Goal: Task Accomplishment & Management: Manage account settings

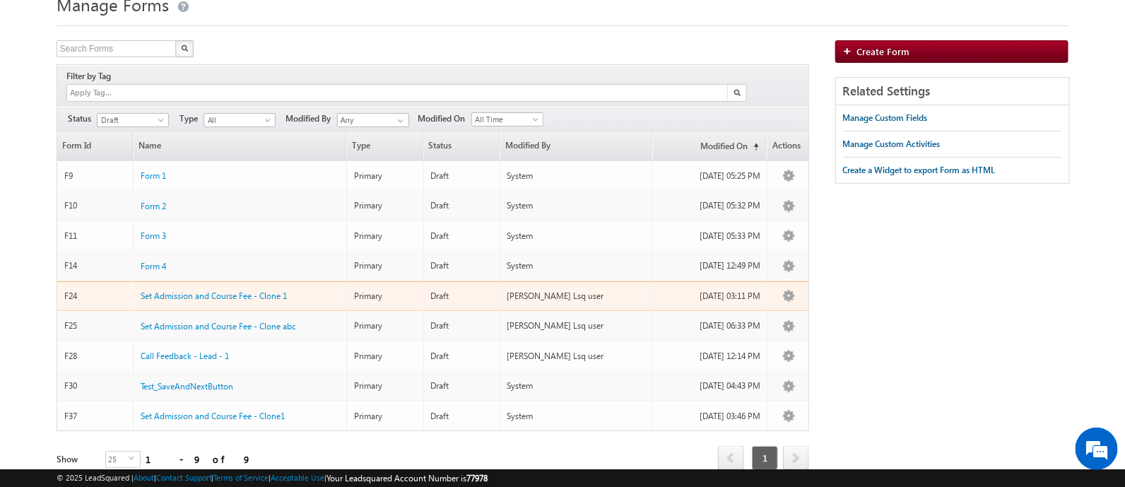
scroll to position [99, 0]
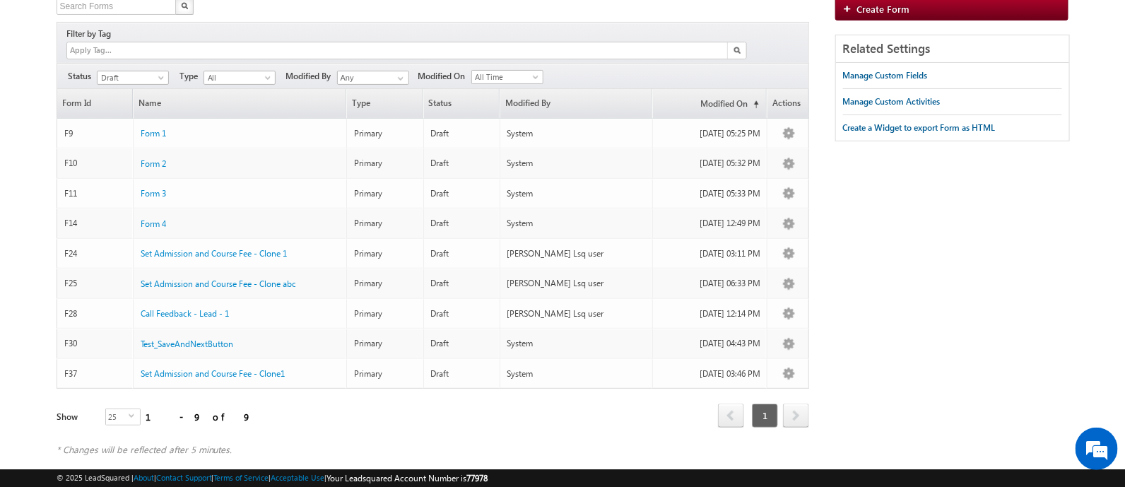
click at [908, 259] on div "Search Forms X 9 results found Filter by Tag Filters Status All" at bounding box center [563, 234] width 1012 height 472
click at [152, 63] on div "Filters Status All Draft Published Unpublished Draft Type All Primary Sub-Form …" at bounding box center [433, 76] width 752 height 26
click at [162, 75] on span at bounding box center [162, 80] width 11 height 11
click at [131, 100] on link "Published" at bounding box center [132, 106] width 71 height 13
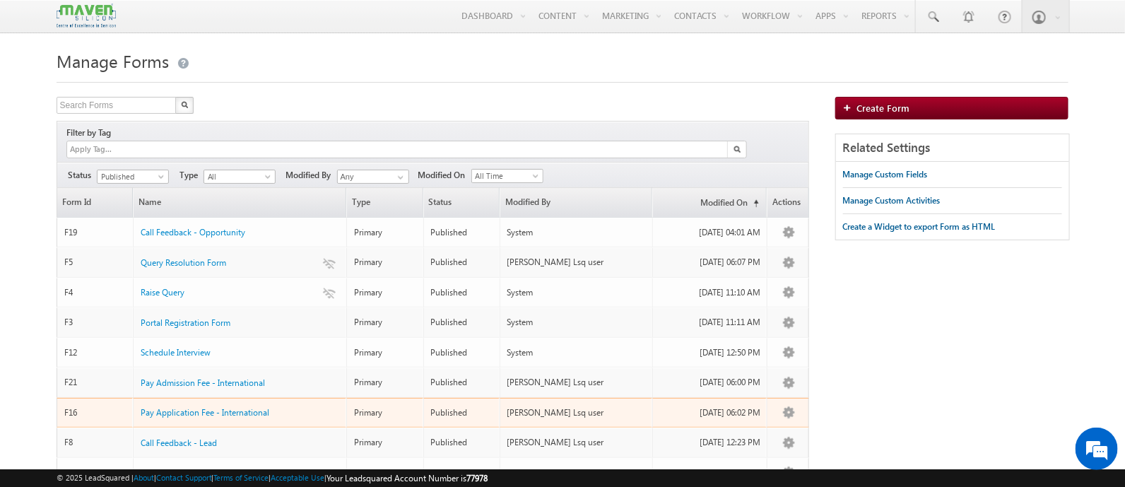
scroll to position [0, 0]
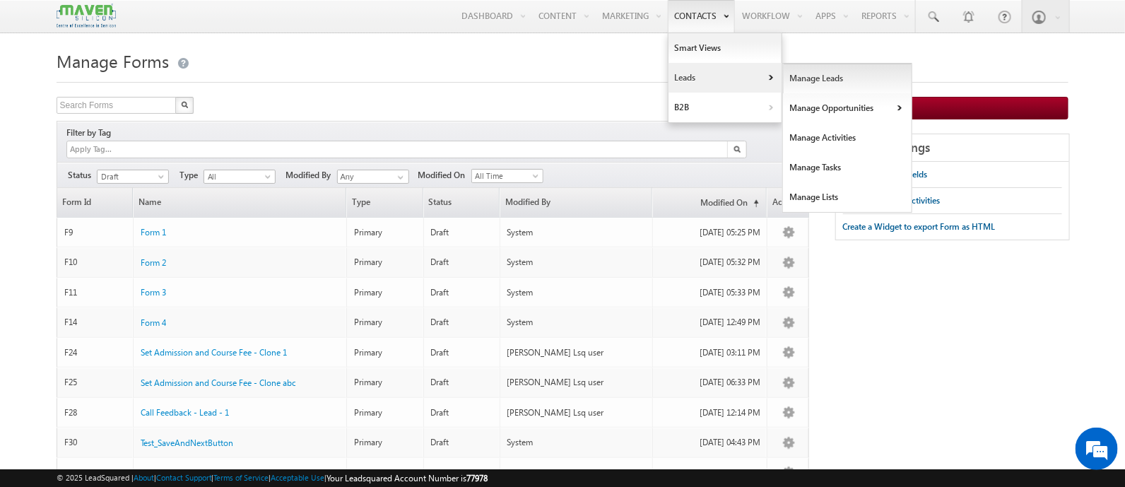
click at [839, 72] on link "Manage Leads" at bounding box center [847, 79] width 129 height 30
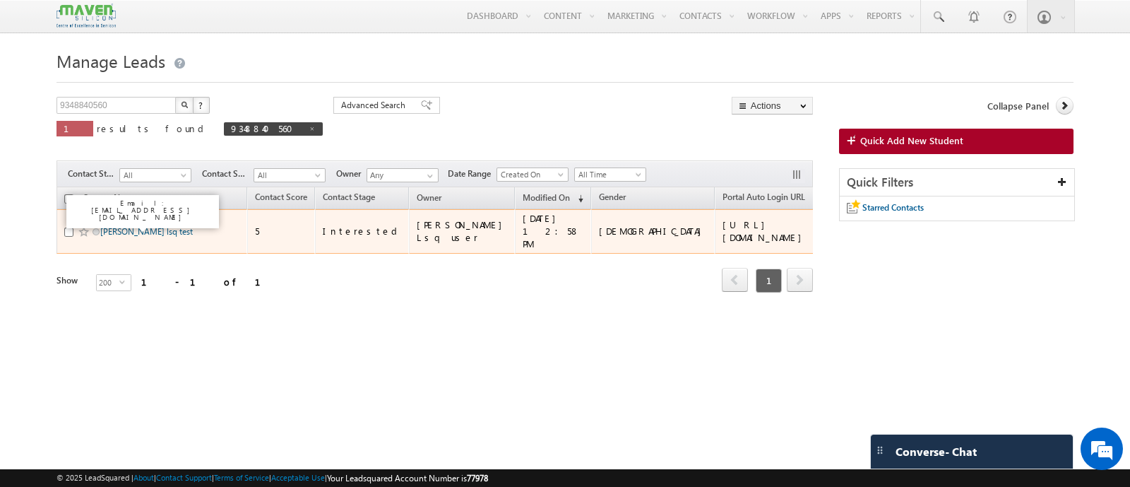
click at [138, 227] on link "[PERSON_NAME] lsq test" at bounding box center [146, 231] width 93 height 11
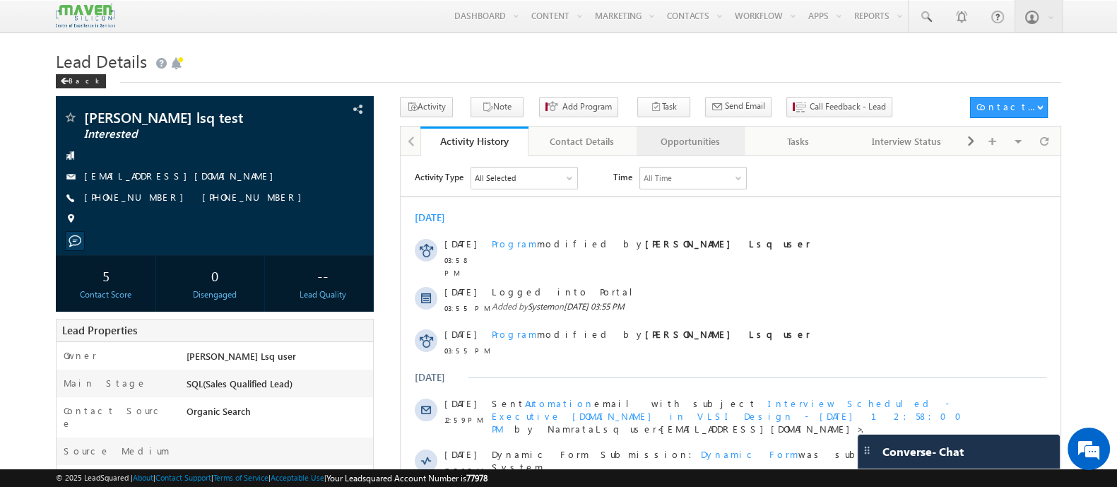
click at [708, 136] on div "Opportunities" at bounding box center [690, 141] width 84 height 17
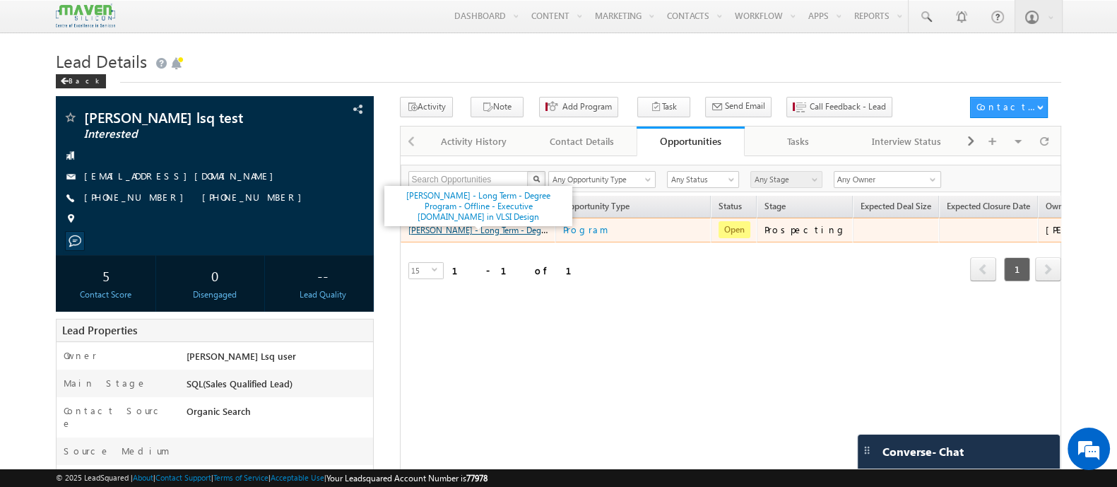
click at [498, 227] on link "[PERSON_NAME] - Long Term - Degree Program - Offline - Executive [DOMAIN_NAME] …" at bounding box center [597, 229] width 378 height 12
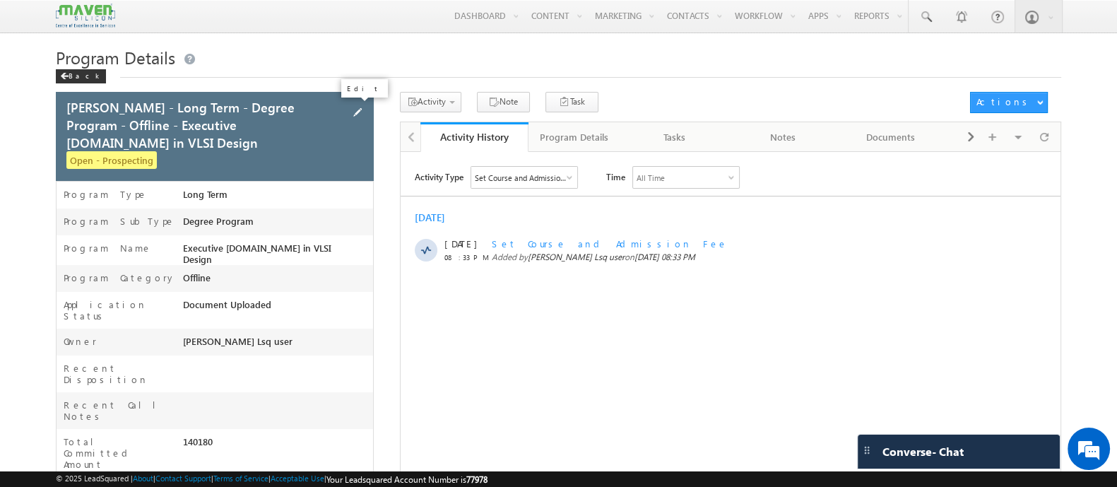
click at [356, 112] on span at bounding box center [358, 113] width 16 height 16
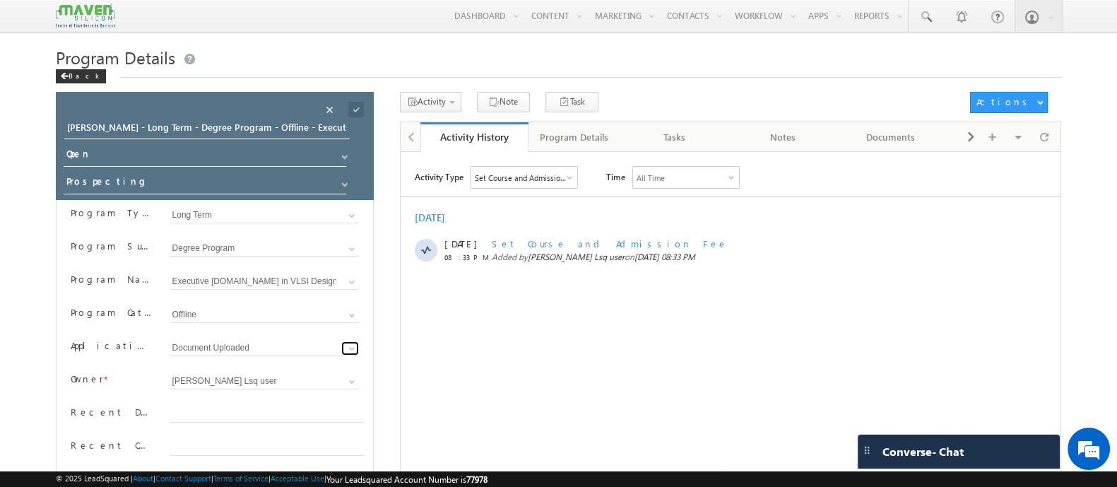
click at [347, 346] on span at bounding box center [351, 348] width 11 height 11
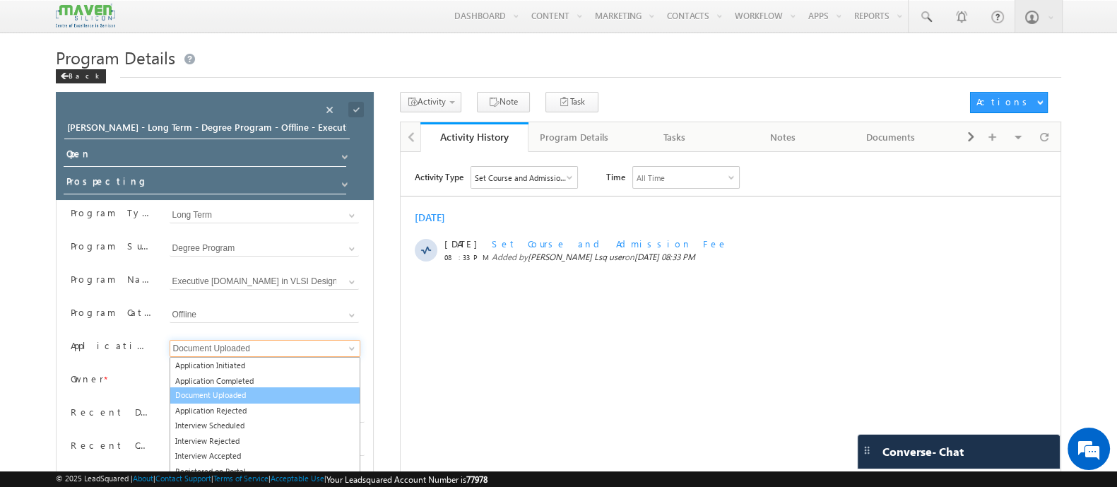
click at [248, 391] on link "Document Uploaded" at bounding box center [265, 395] width 191 height 16
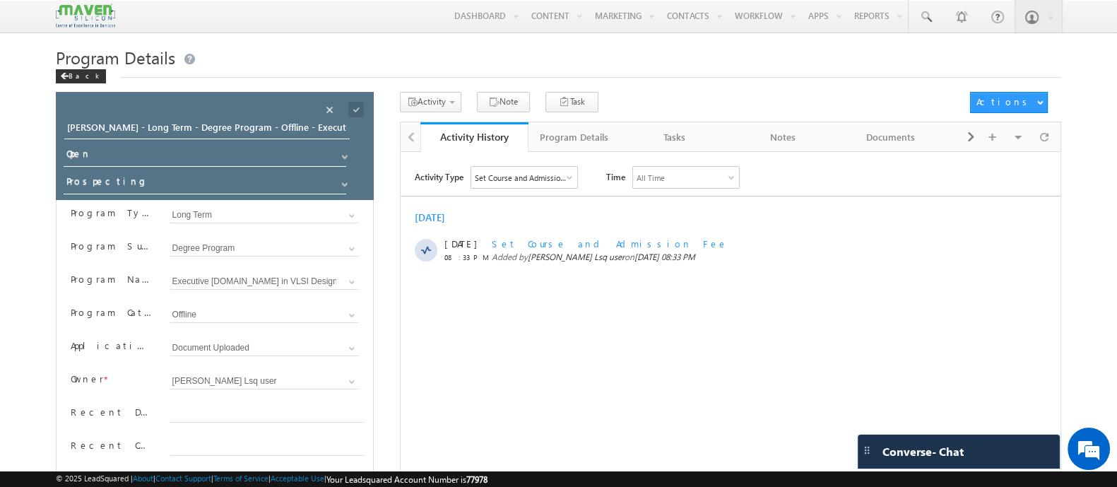
click at [495, 374] on div "Activity Type Set Course and Admission Fee Select All Other Activities 25 Owner…" at bounding box center [731, 413] width 660 height 494
click at [353, 110] on span at bounding box center [356, 110] width 16 height 16
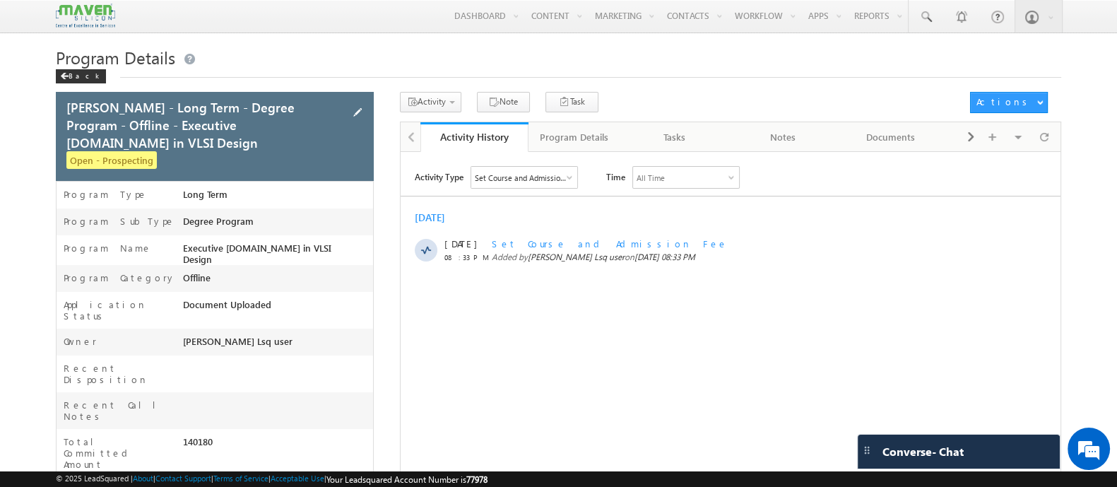
click at [360, 113] on span at bounding box center [358, 113] width 16 height 16
click at [359, 111] on span at bounding box center [357, 110] width 11 height 11
click at [339, 110] on span at bounding box center [343, 113] width 16 height 16
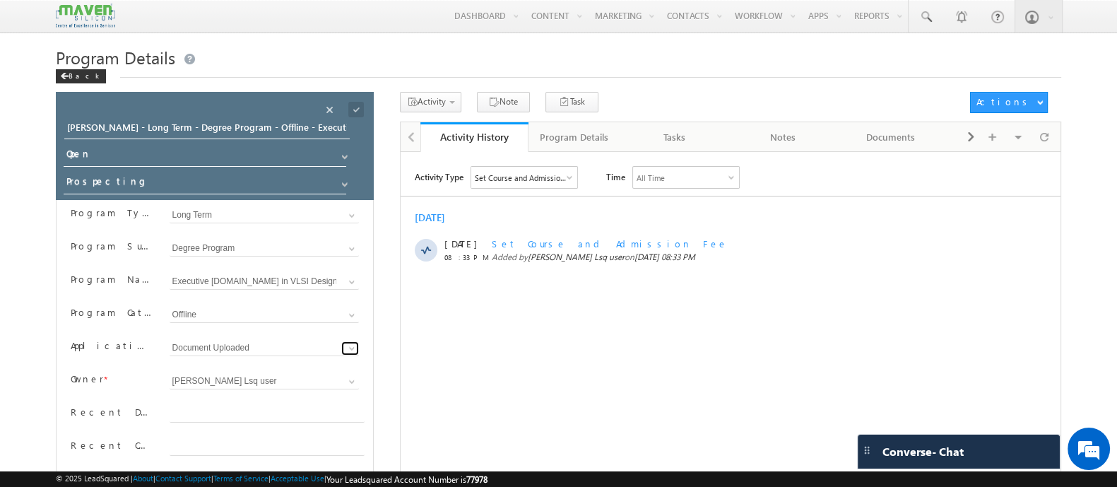
click at [353, 348] on span at bounding box center [351, 348] width 11 height 11
click at [348, 345] on span at bounding box center [351, 348] width 11 height 11
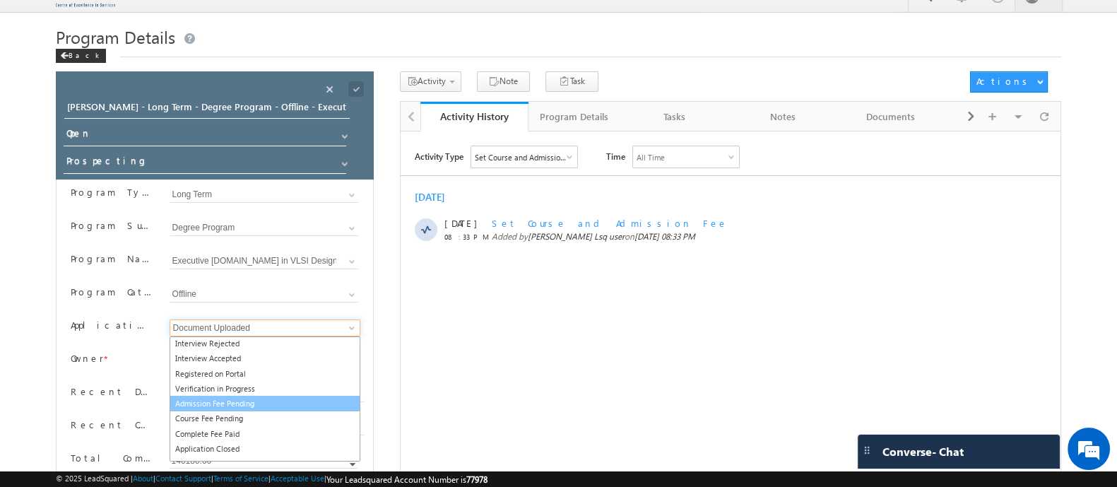
scroll to position [20, 0]
click at [240, 396] on link "Admission Fee Pending" at bounding box center [265, 403] width 191 height 16
type input "Admission Fee Pending"
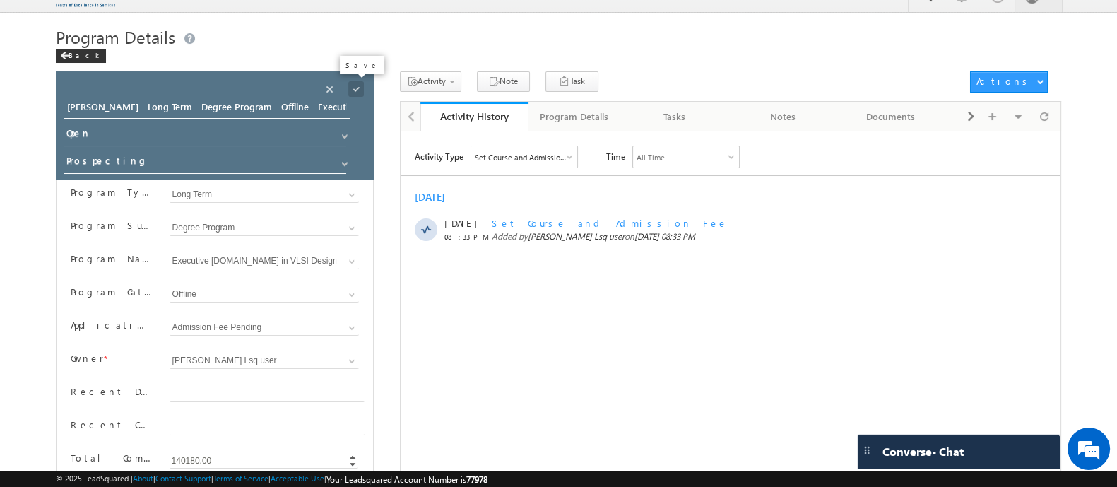
click at [362, 85] on span at bounding box center [356, 89] width 16 height 16
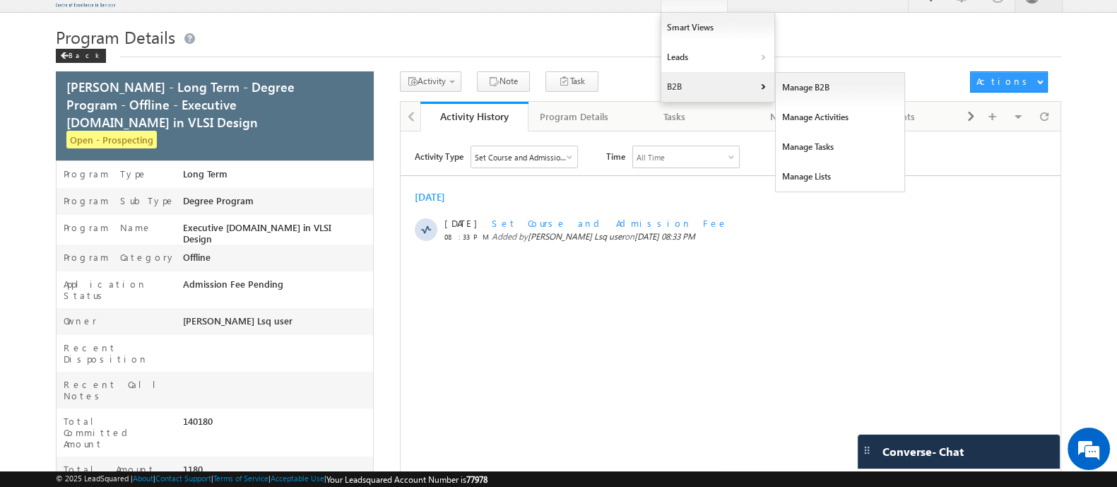
scroll to position [0, 0]
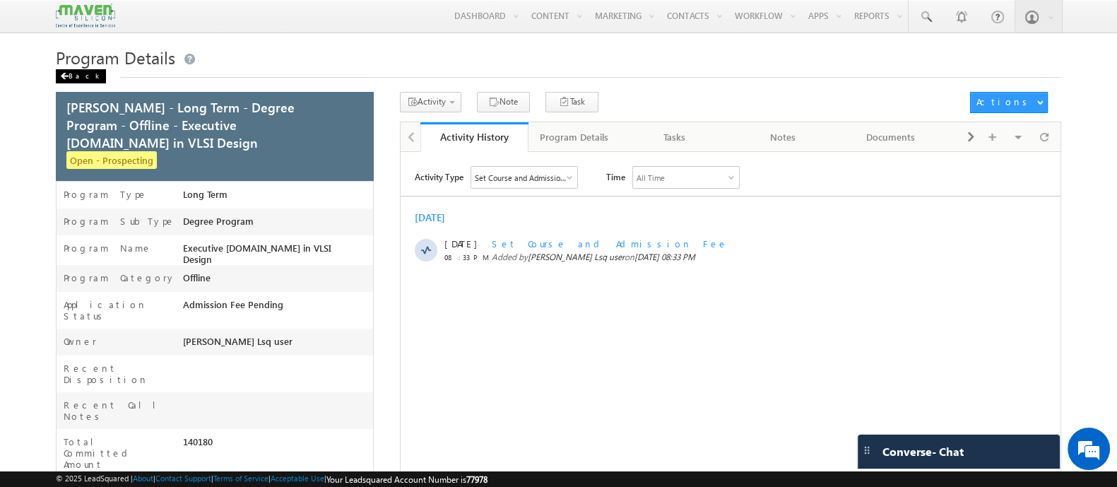
click at [71, 76] on div "Back" at bounding box center [81, 76] width 50 height 14
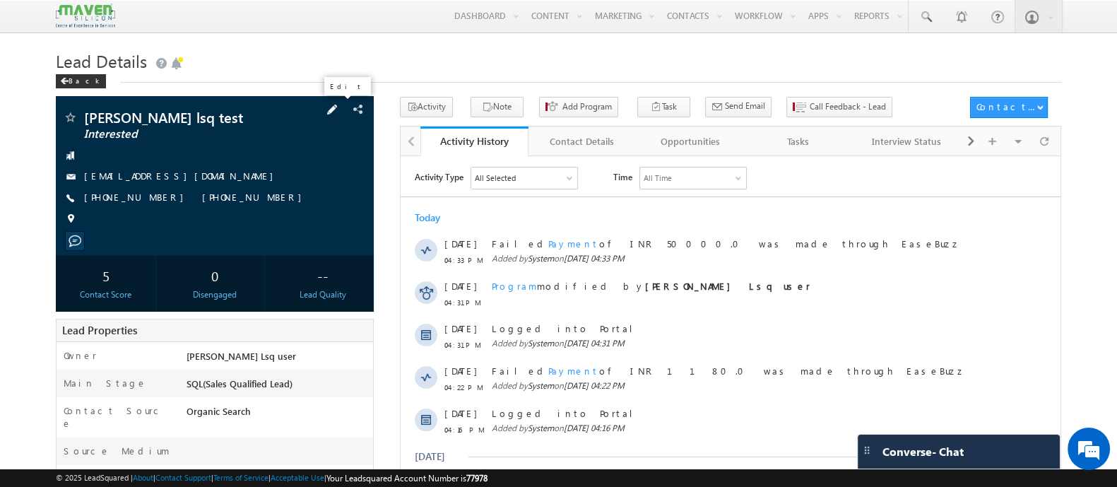
click at [340, 111] on span at bounding box center [332, 110] width 16 height 16
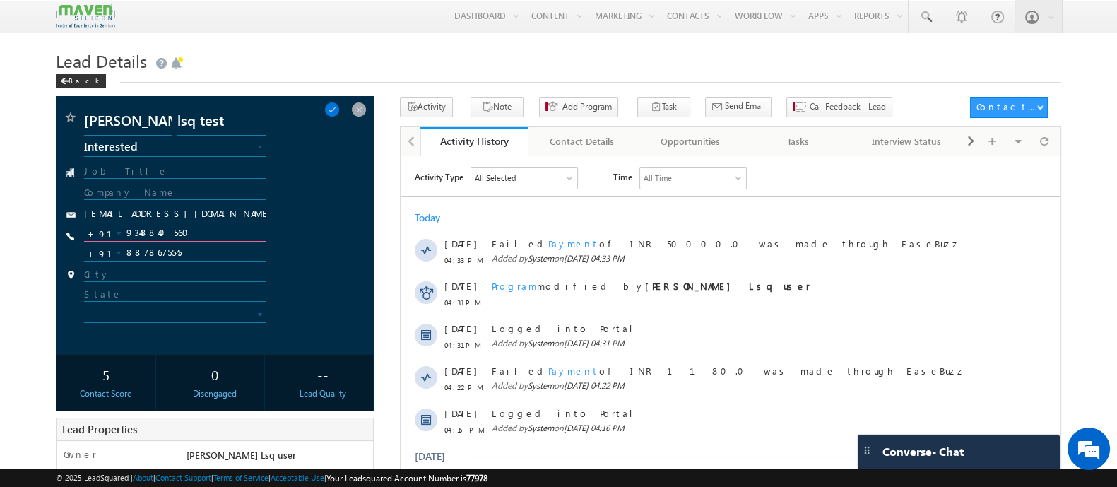
click at [179, 232] on input "9348840560" at bounding box center [175, 233] width 182 height 17
type input "9"
paste input "97109 44405"
type input "9710944405"
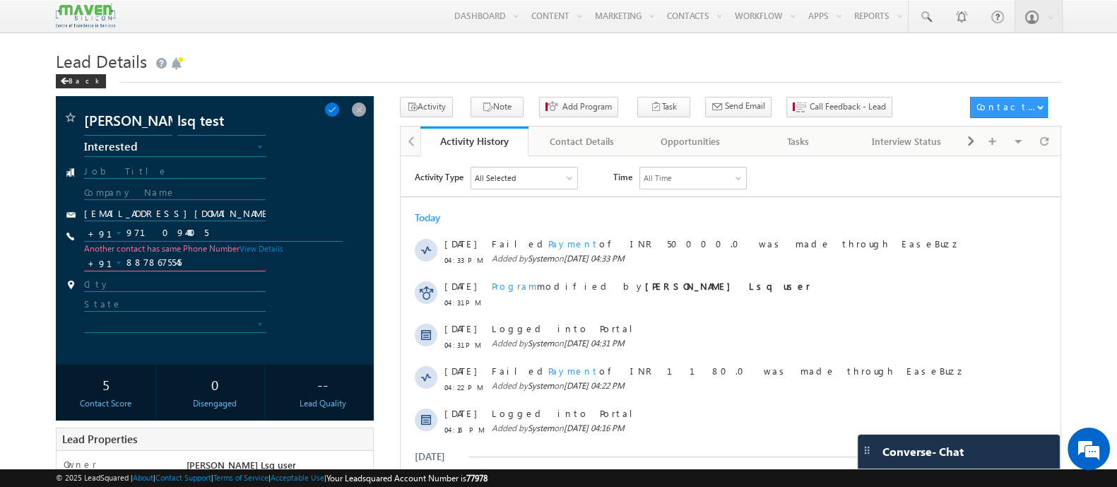
drag, startPoint x: 186, startPoint y: 249, endPoint x: 129, endPoint y: 249, distance: 57.2
click at [127, 250] on span "+91-9710944405 9710944405 +91 Another contact has same Phone Number View Detail…" at bounding box center [213, 253] width 258 height 49
paste input "97109 4440"
click at [153, 261] on input "97109 44405" at bounding box center [175, 262] width 182 height 17
type input "9710944405"
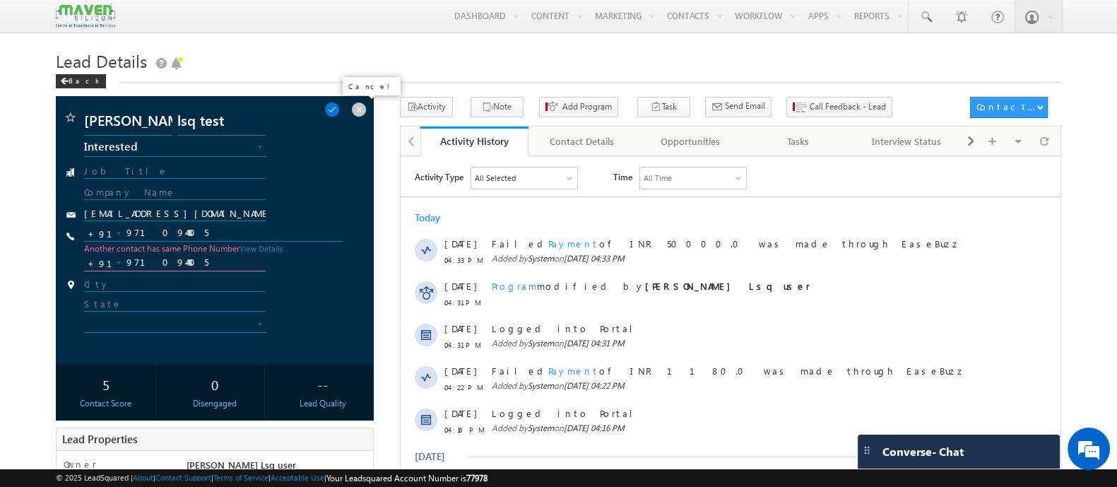
click at [355, 106] on span at bounding box center [359, 110] width 16 height 16
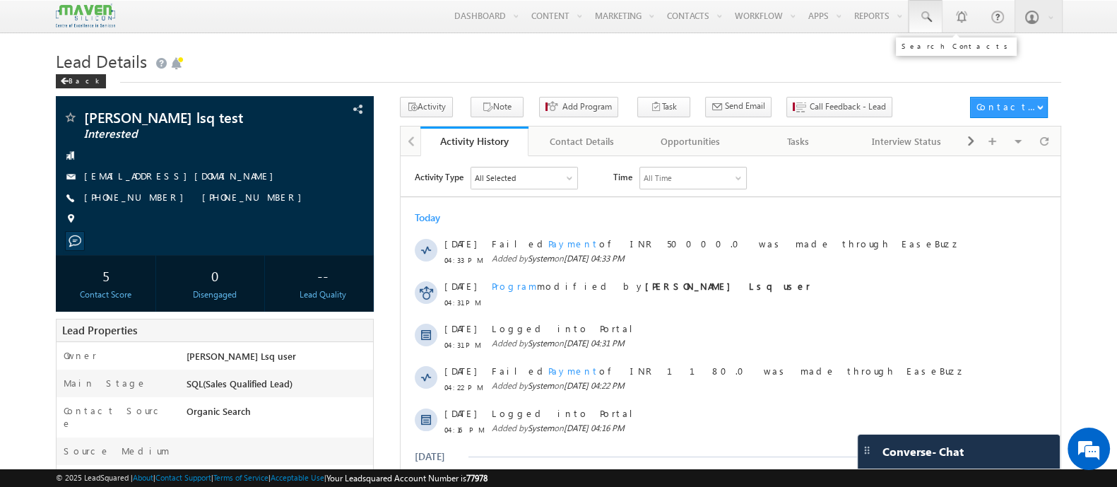
click at [930, 16] on span at bounding box center [925, 17] width 14 height 14
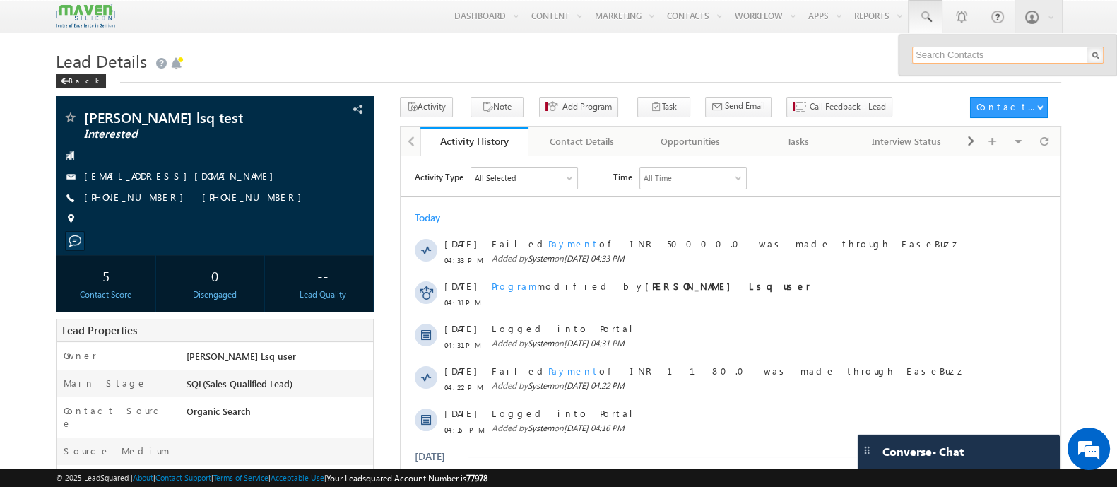
paste input "97109 44405"
type input "97109 44405"
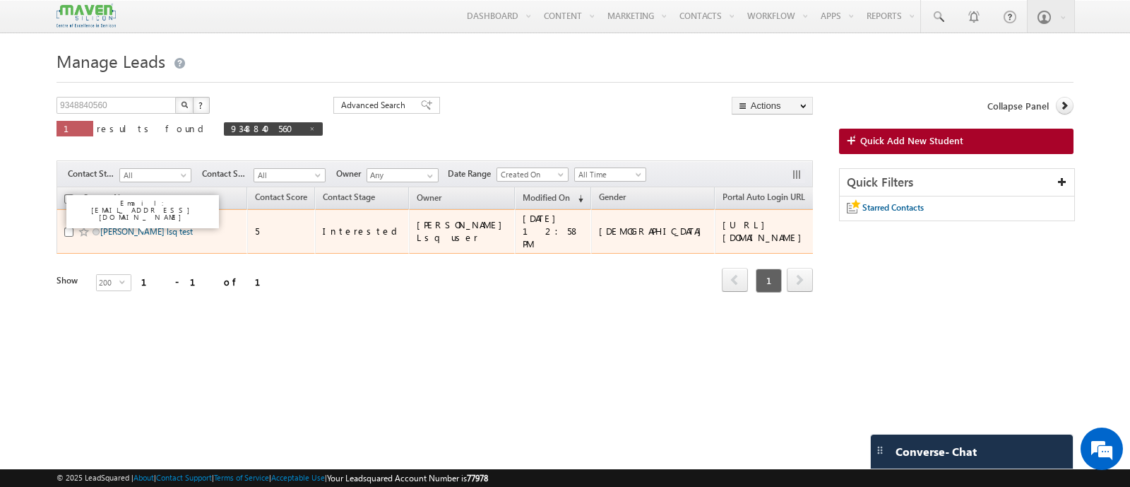
click at [145, 227] on link "[PERSON_NAME] lsq test" at bounding box center [146, 231] width 93 height 11
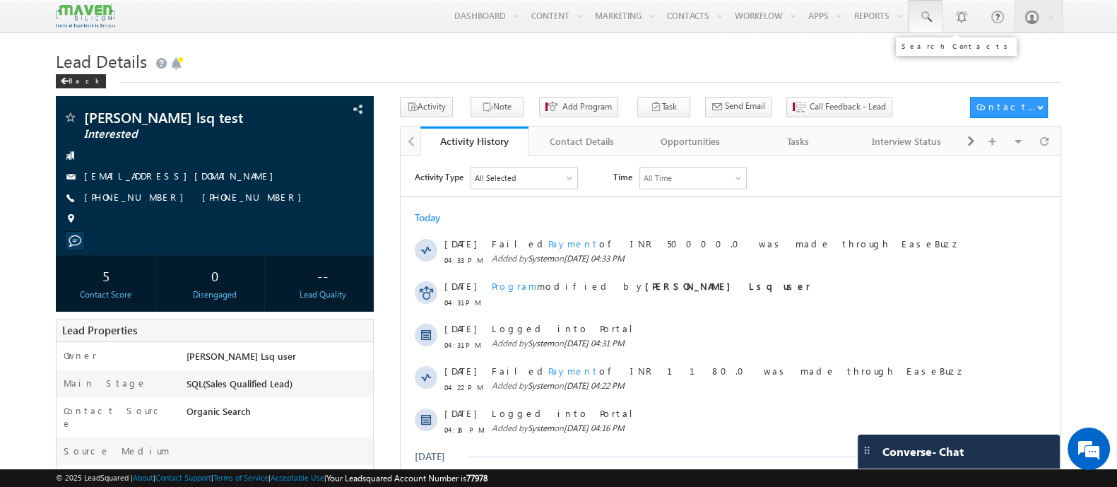
click at [930, 28] on link at bounding box center [925, 16] width 34 height 32
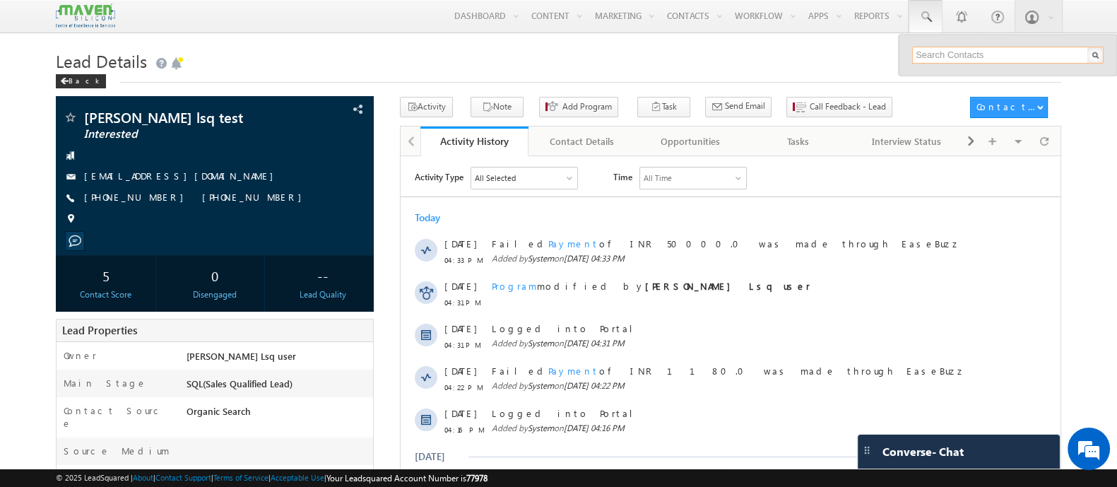
paste input "97109 44405"
type input "97109 44405"
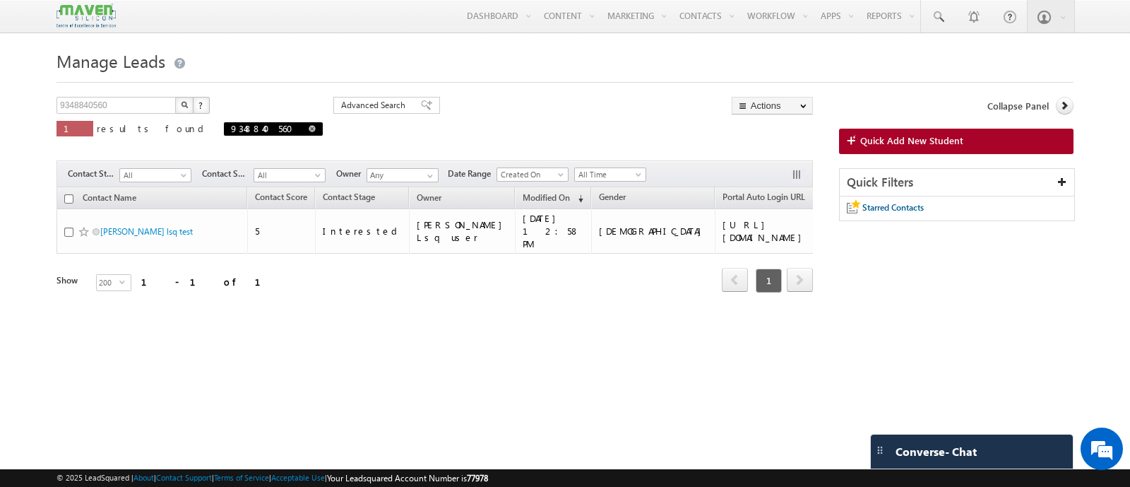
click at [309, 124] on link at bounding box center [312, 128] width 7 height 12
type input "Search Contacts"
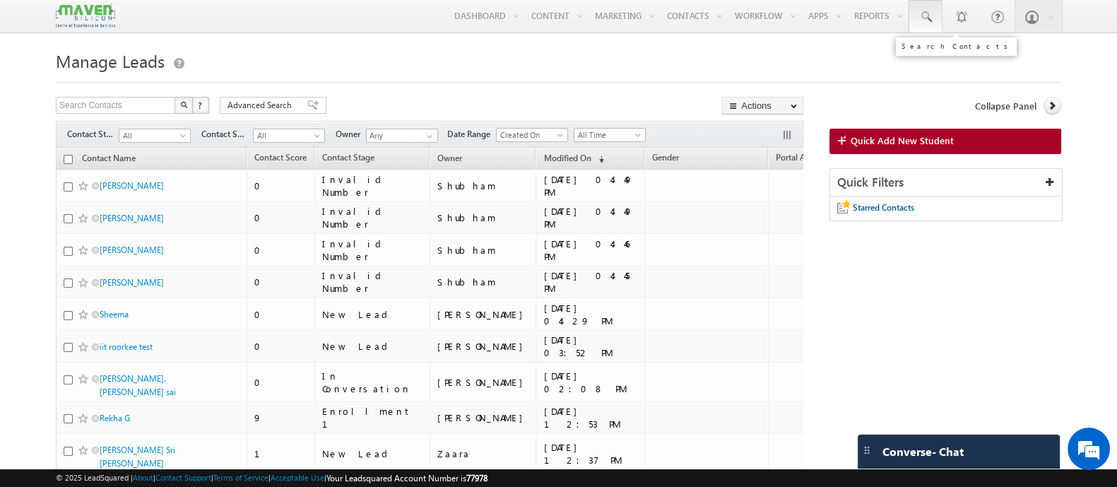
click at [931, 18] on span at bounding box center [925, 17] width 14 height 14
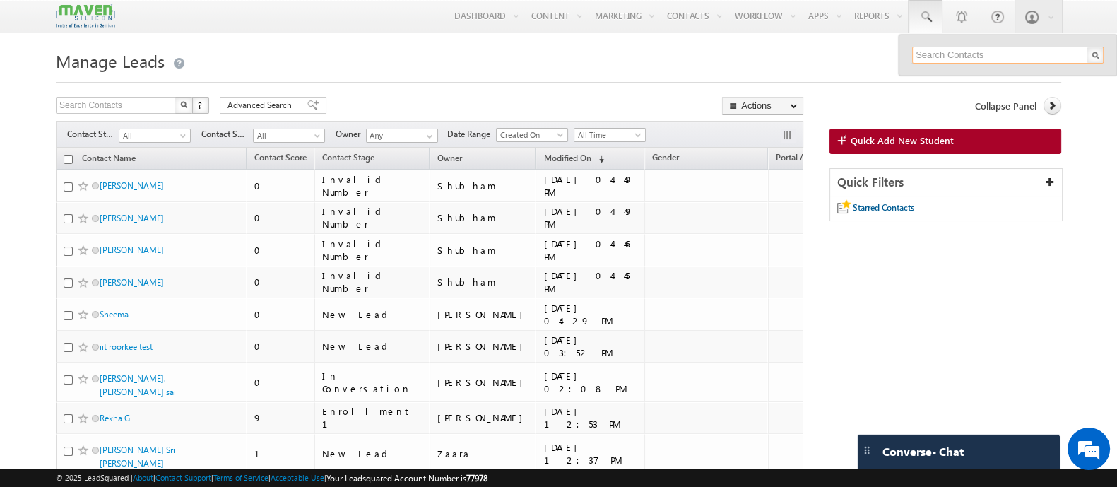
paste input "97109 44405"
type input "97109 44405"
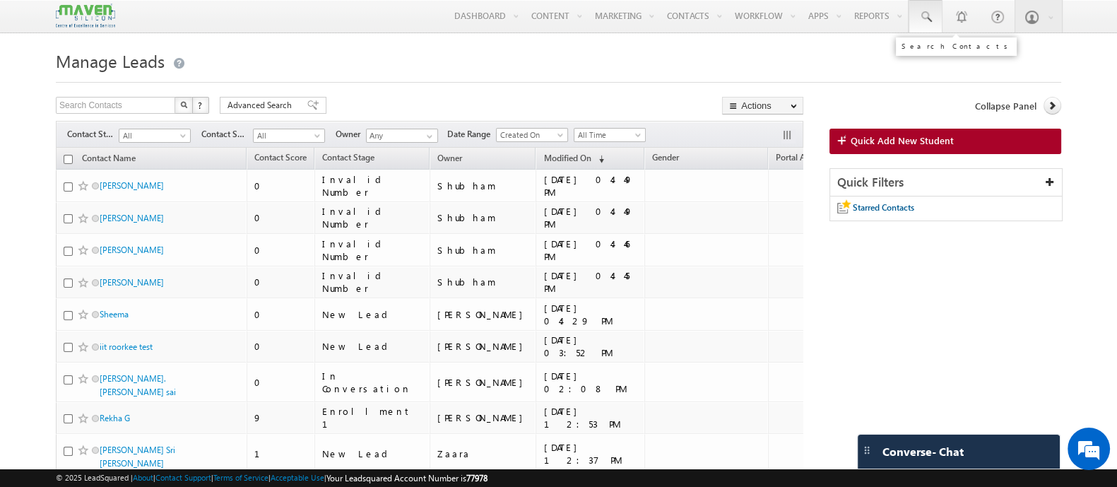
click at [921, 30] on link at bounding box center [925, 16] width 34 height 32
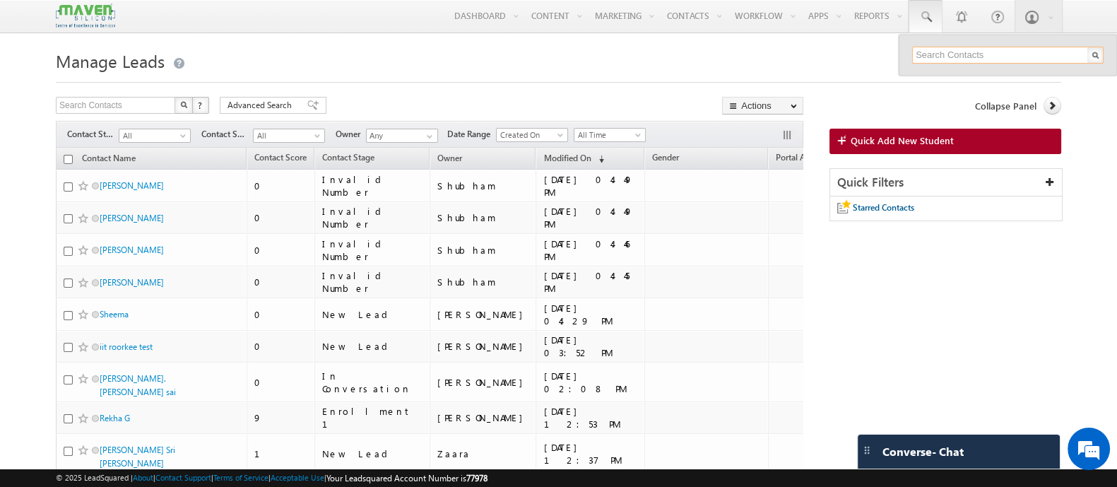
paste input "97109 44405"
type input "97109 44405"
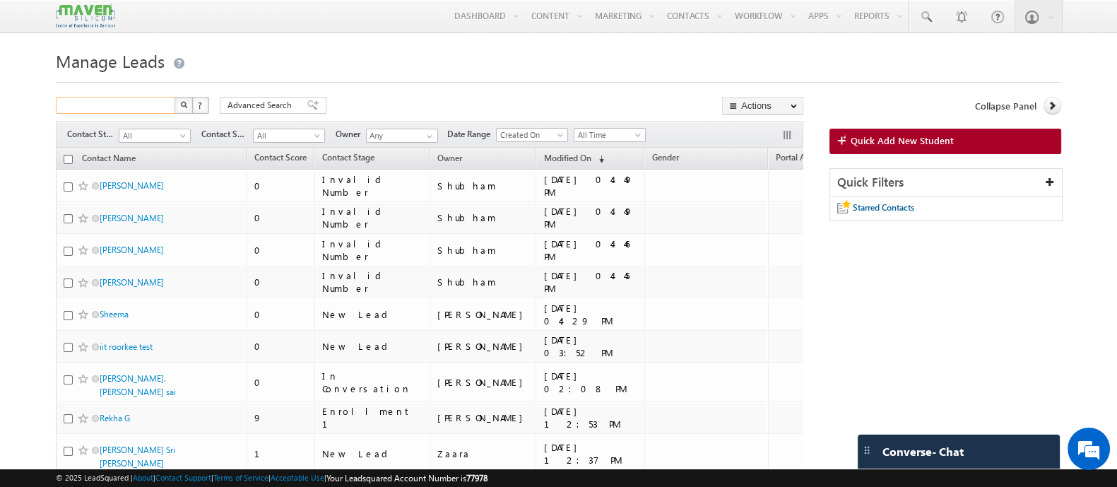
click at [137, 109] on input "text" at bounding box center [116, 105] width 121 height 17
paste input "97109 44405"
type input "97109 44405"
click at [174, 97] on button "button" at bounding box center [183, 105] width 18 height 17
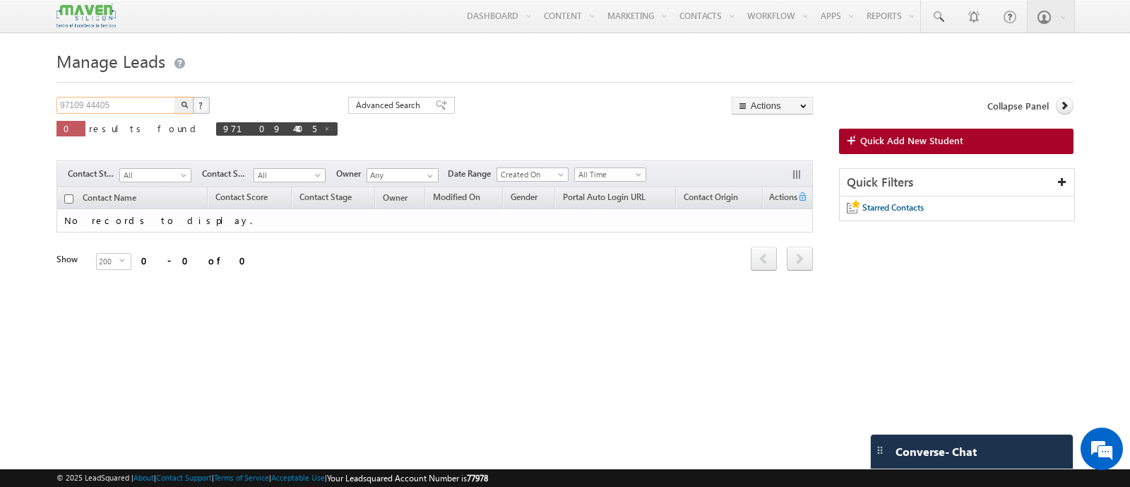
click at [88, 100] on input "97109 44405" at bounding box center [117, 105] width 121 height 17
type input "9710944405"
click at [175, 97] on button "button" at bounding box center [184, 105] width 18 height 17
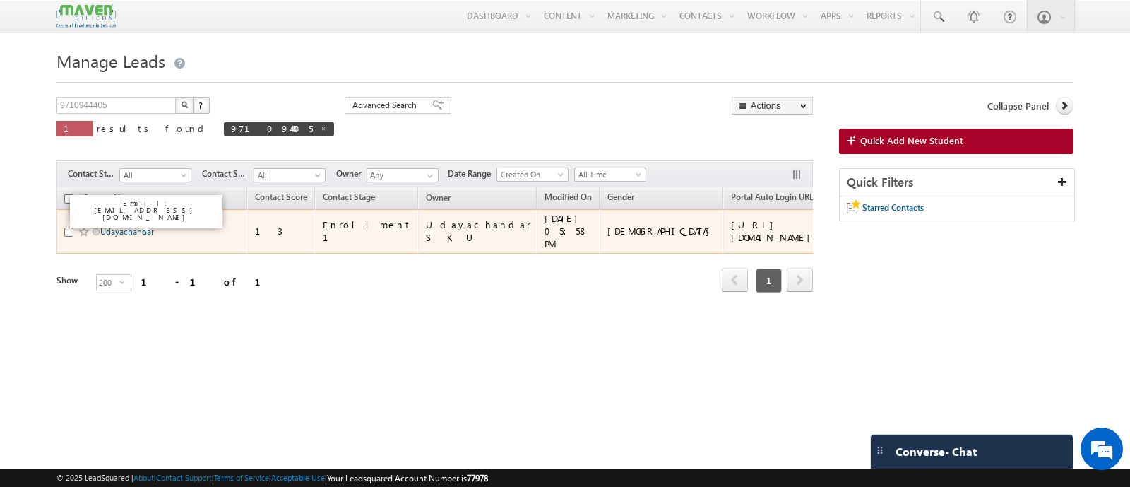
click at [144, 226] on link "Udayachandar" at bounding box center [127, 231] width 54 height 11
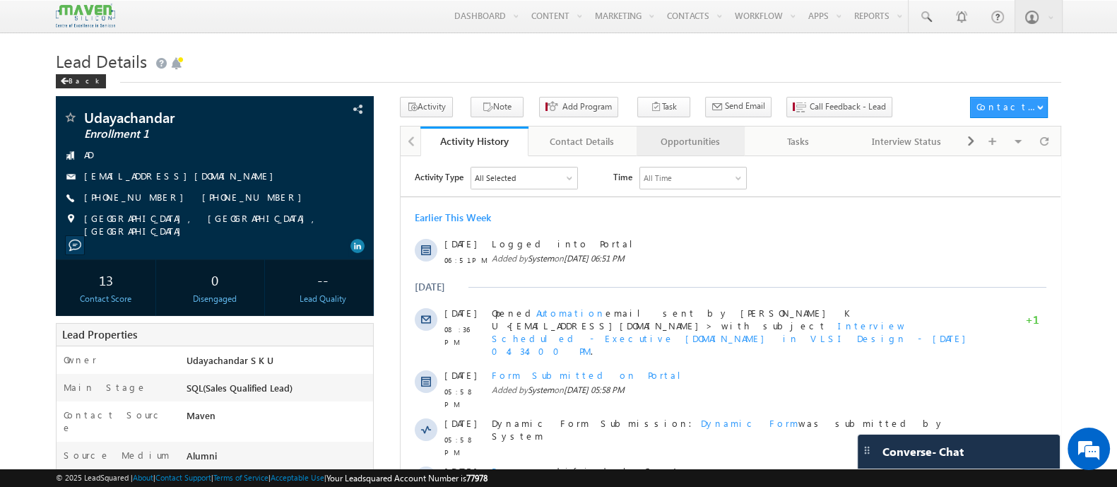
click at [703, 148] on div "Opportunities" at bounding box center [690, 141] width 84 height 17
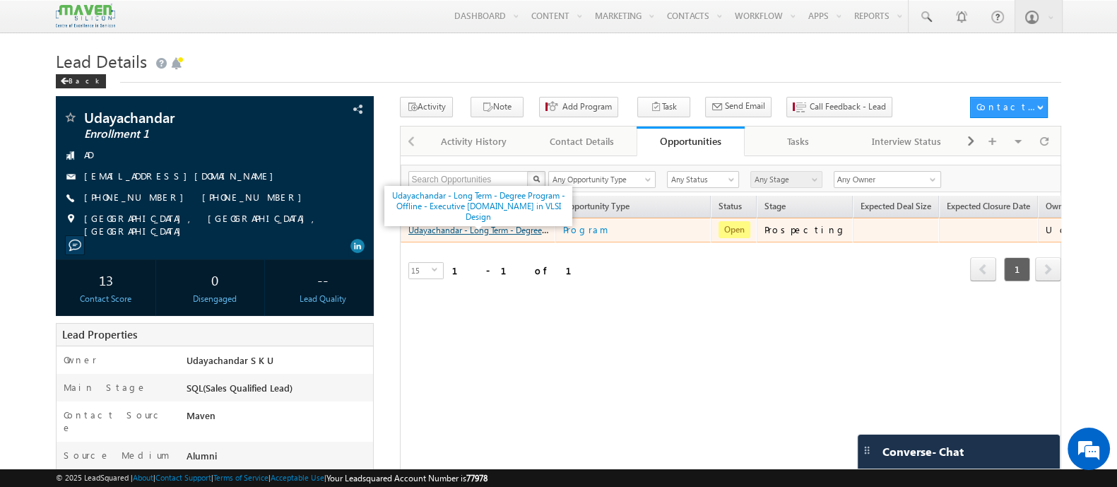
click at [513, 229] on link "Udayachandar - Long Term - Degree Program - Offline - Executive [DOMAIN_NAME] i…" at bounding box center [591, 229] width 367 height 12
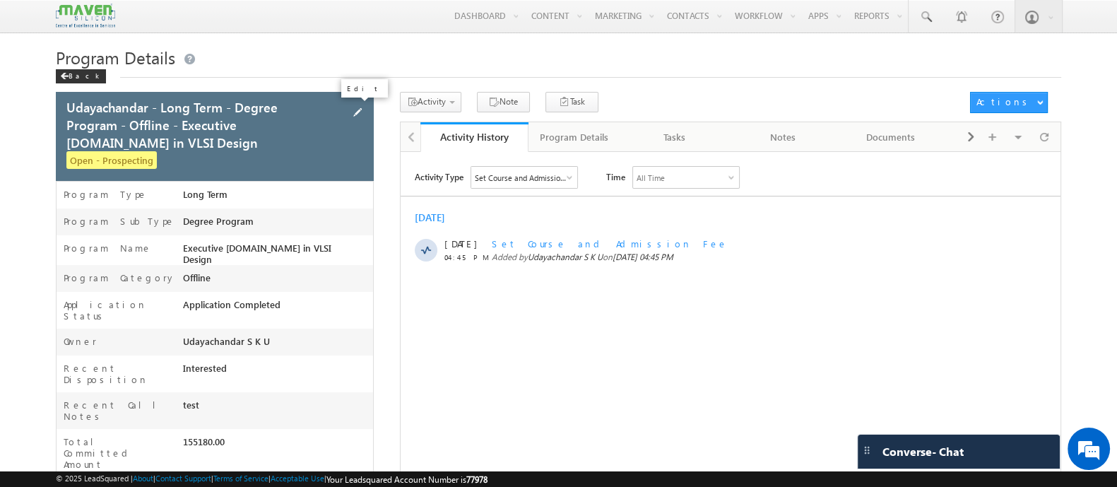
click at [355, 109] on span at bounding box center [358, 113] width 16 height 16
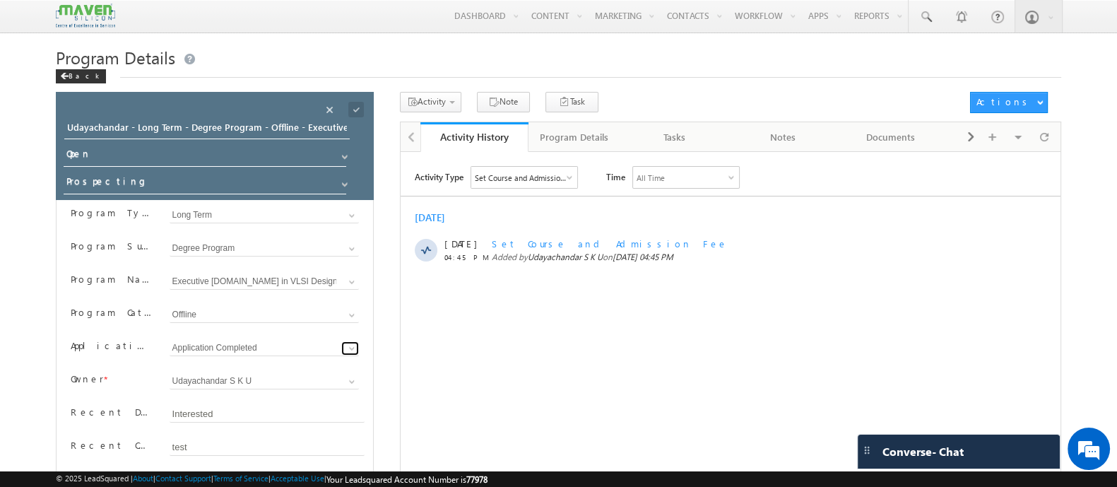
click at [345, 348] on link at bounding box center [350, 348] width 18 height 14
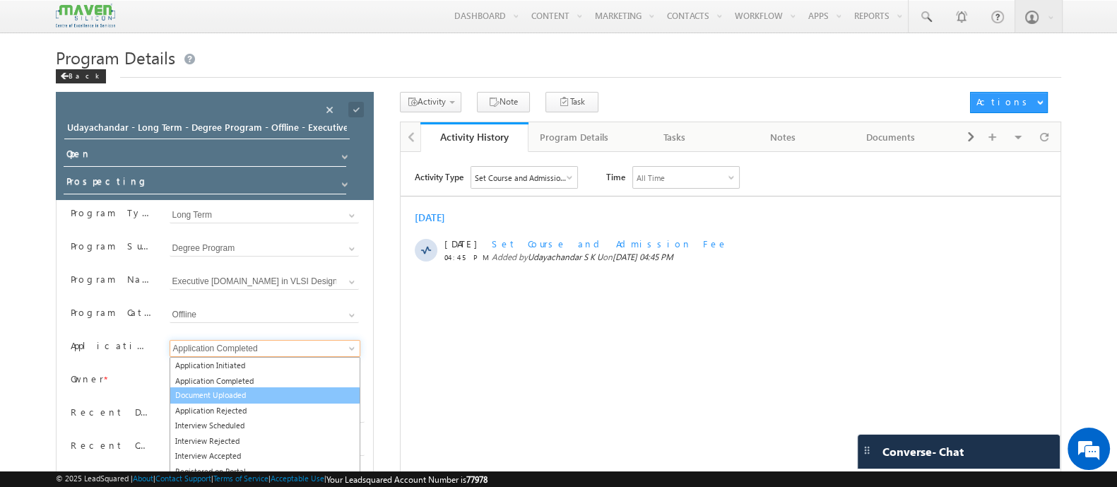
click at [273, 395] on link "Document Uploaded" at bounding box center [265, 395] width 191 height 16
type input "Document Uploaded"
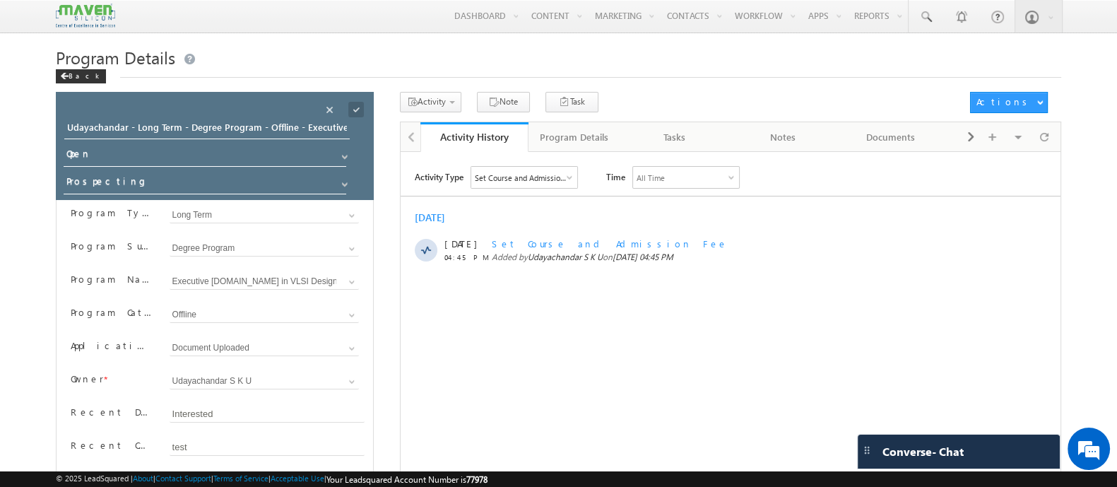
click at [352, 106] on span at bounding box center [356, 110] width 16 height 16
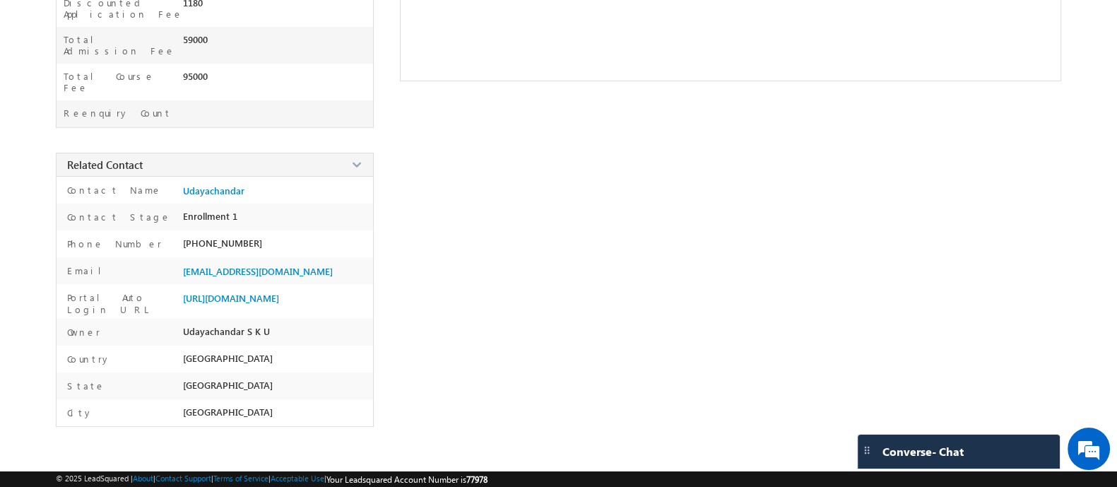
scroll to position [473, 0]
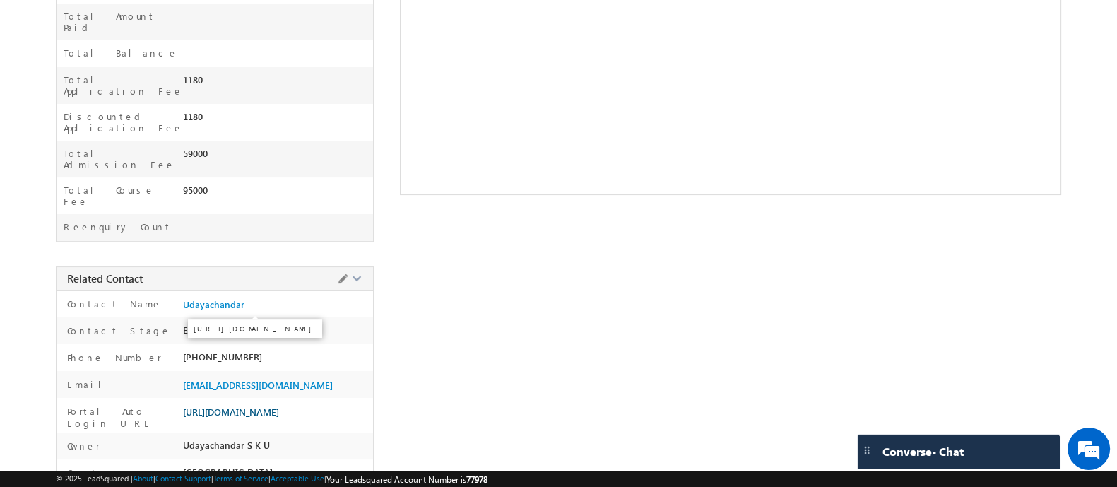
drag, startPoint x: 270, startPoint y: 305, endPoint x: 185, endPoint y: 307, distance: 84.8
click at [185, 405] on div "[URL][DOMAIN_NAME]" at bounding box center [278, 415] width 190 height 20
click at [202, 406] on span "[URL][DOMAIN_NAME]" at bounding box center [231, 411] width 96 height 11
click at [310, 351] on div "+91-9710944405" at bounding box center [278, 361] width 190 height 20
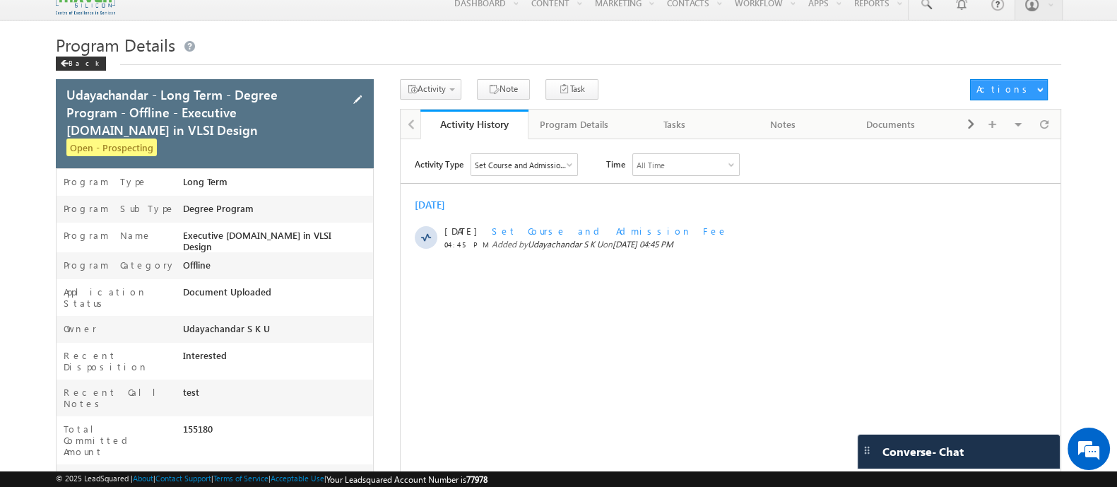
scroll to position [0, 0]
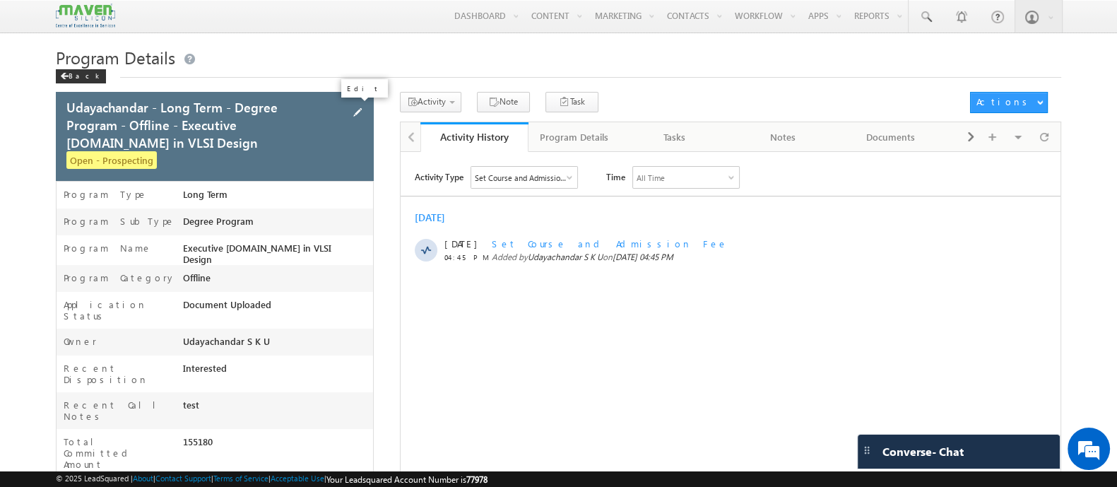
click at [353, 107] on span at bounding box center [358, 113] width 16 height 16
drag, startPoint x: 374, startPoint y: 61, endPoint x: 309, endPoint y: 57, distance: 65.9
click at [374, 61] on h1 "Program Details" at bounding box center [558, 57] width 1005 height 23
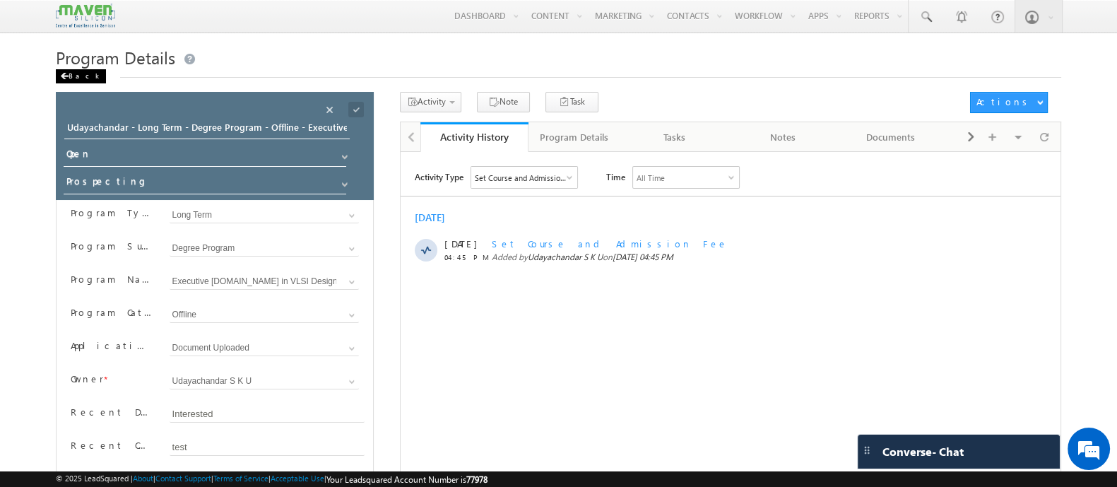
click at [79, 77] on div "Back" at bounding box center [81, 76] width 50 height 14
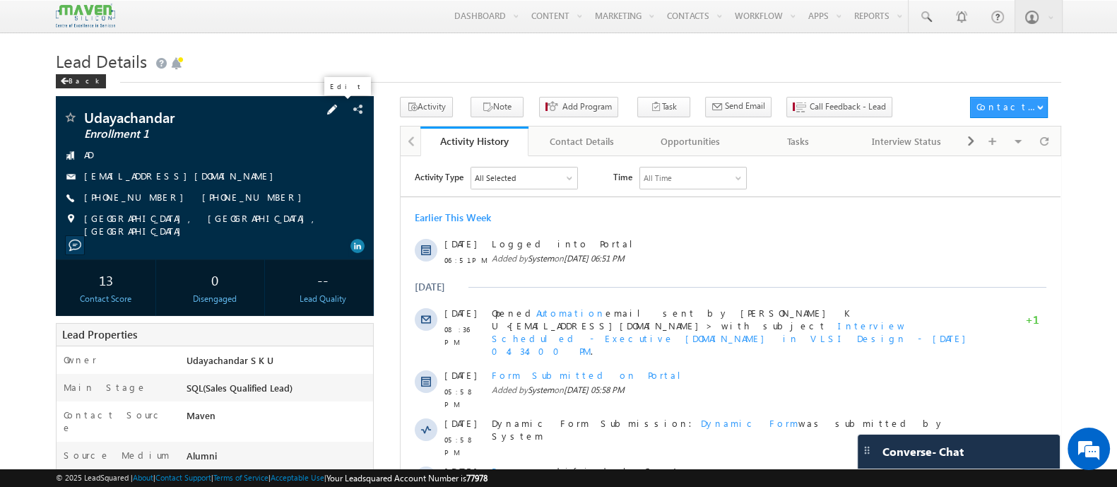
click at [339, 107] on span at bounding box center [332, 110] width 16 height 16
click at [383, 71] on h1 "Lead Details" at bounding box center [558, 60] width 1005 height 28
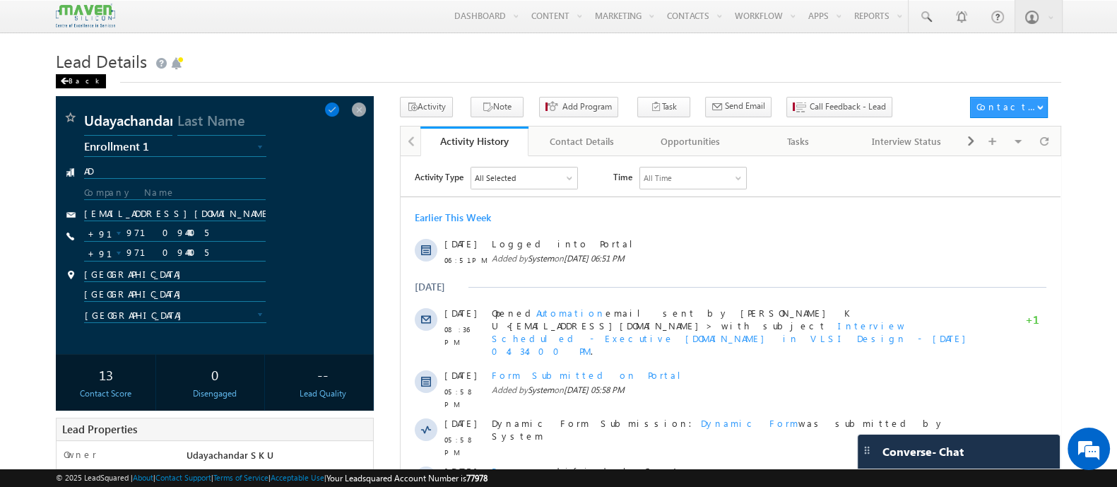
click at [73, 82] on div "Back" at bounding box center [81, 81] width 50 height 14
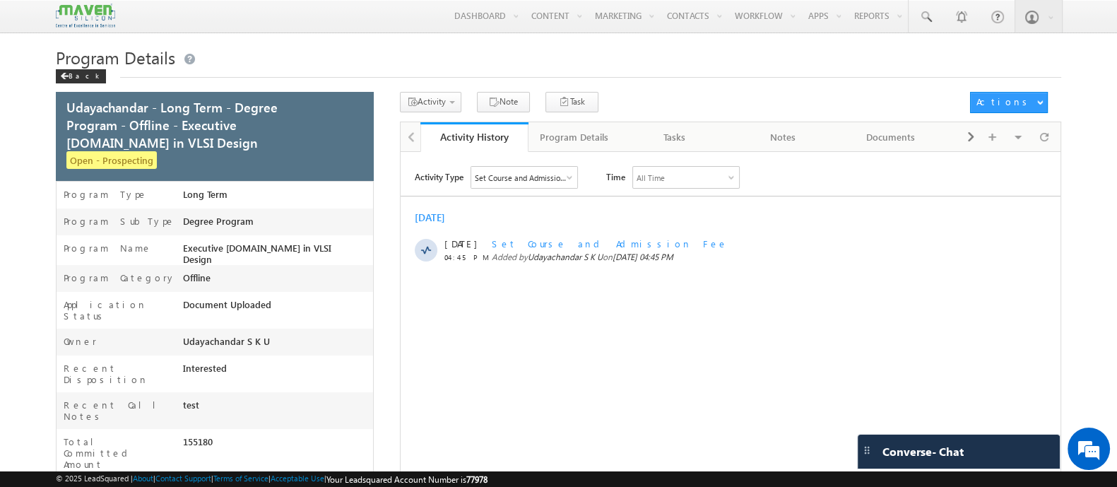
click at [0, 0] on span "Call Feedback - Opportunity" at bounding box center [0, 0] width 0 height 0
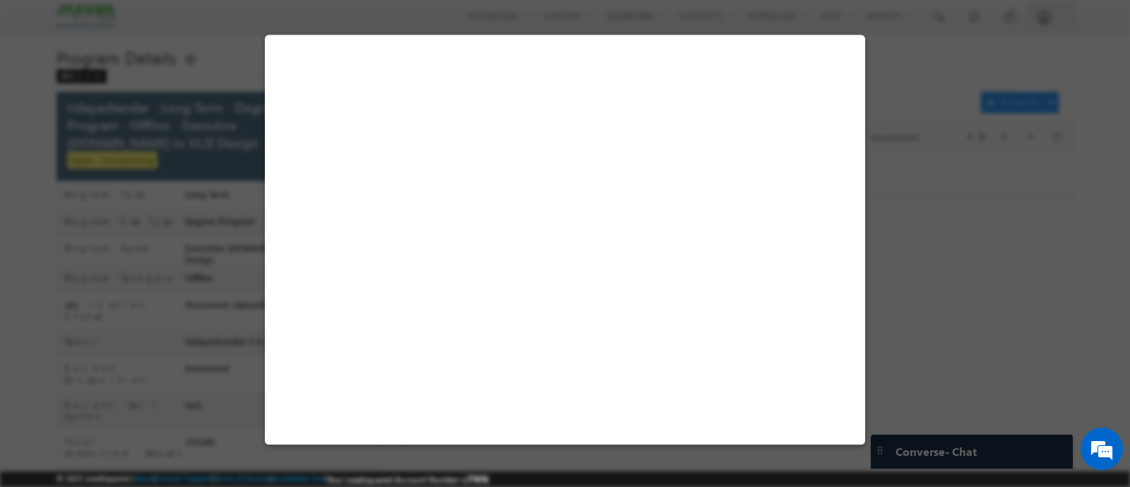
select select "Prospecting"
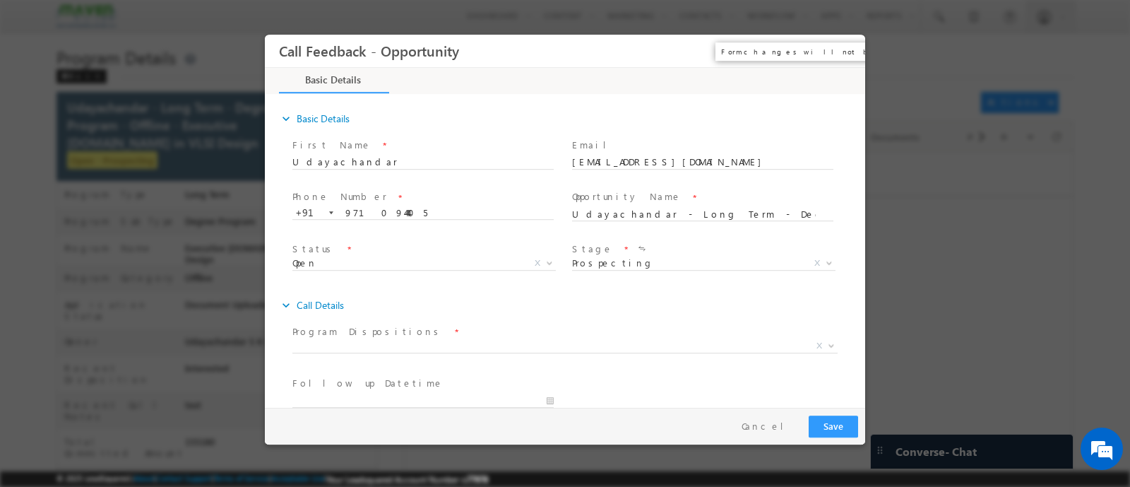
click at [841, 51] on button "×" at bounding box center [844, 50] width 24 height 26
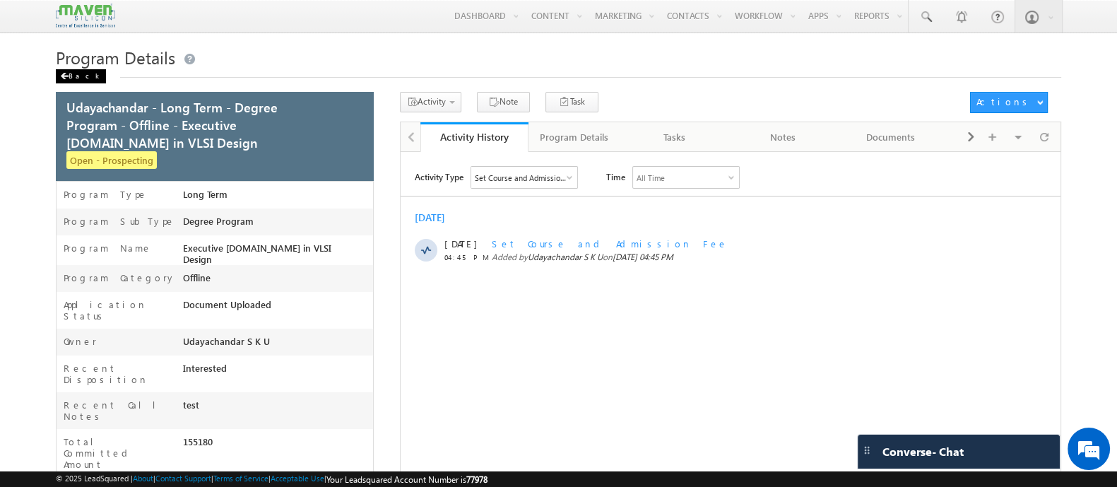
click at [77, 73] on div "Back" at bounding box center [81, 76] width 50 height 14
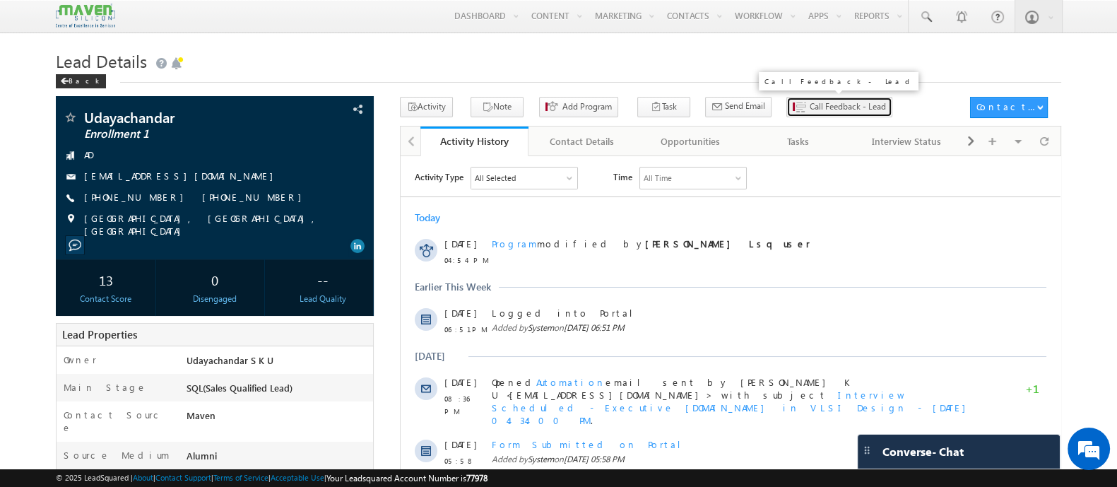
click at [810, 109] on span "Call Feedback - Lead" at bounding box center [848, 106] width 76 height 13
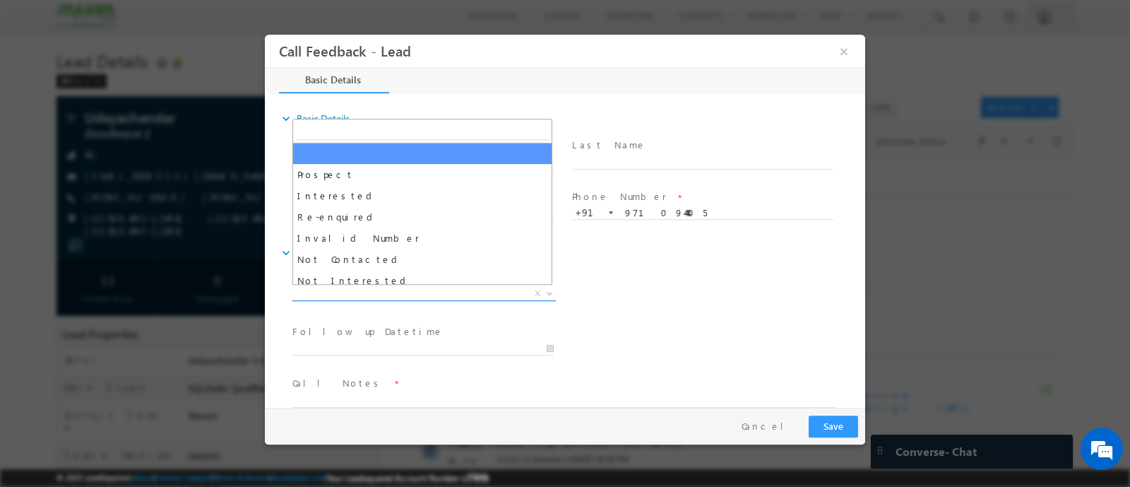
click at [511, 289] on span "X" at bounding box center [423, 293] width 263 height 14
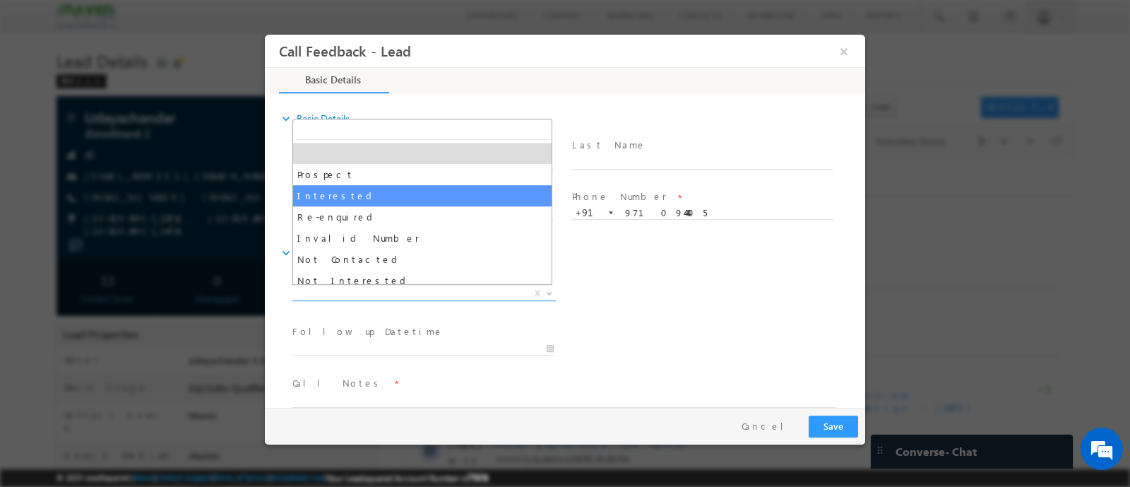
select select "Interested"
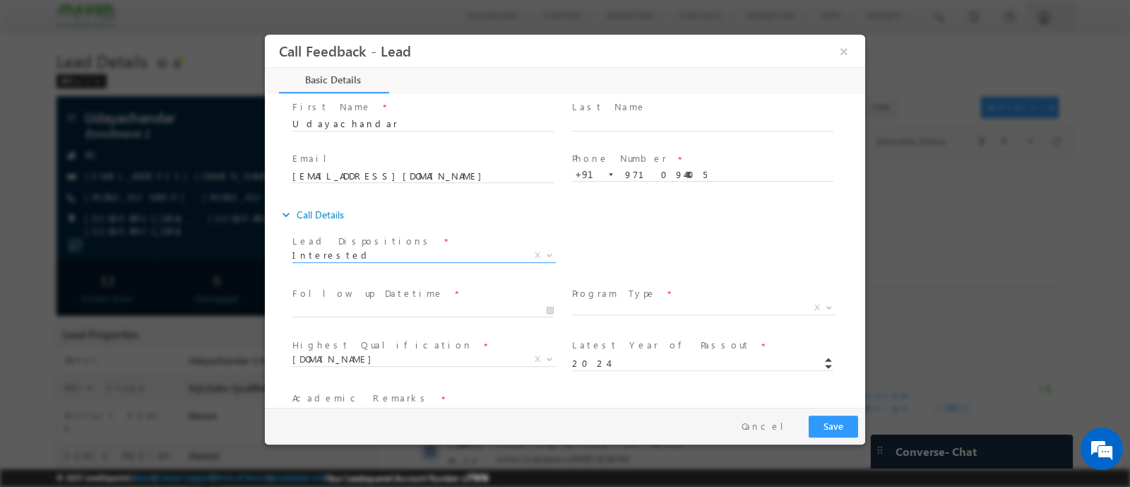
scroll to position [88, 0]
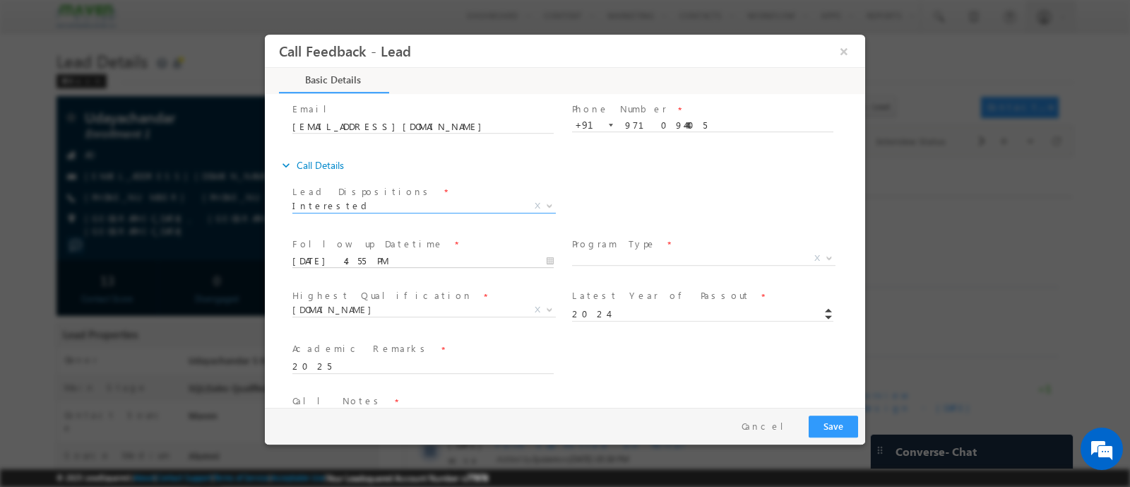
click at [487, 259] on input "[DATE] 4:55 PM" at bounding box center [422, 261] width 261 height 14
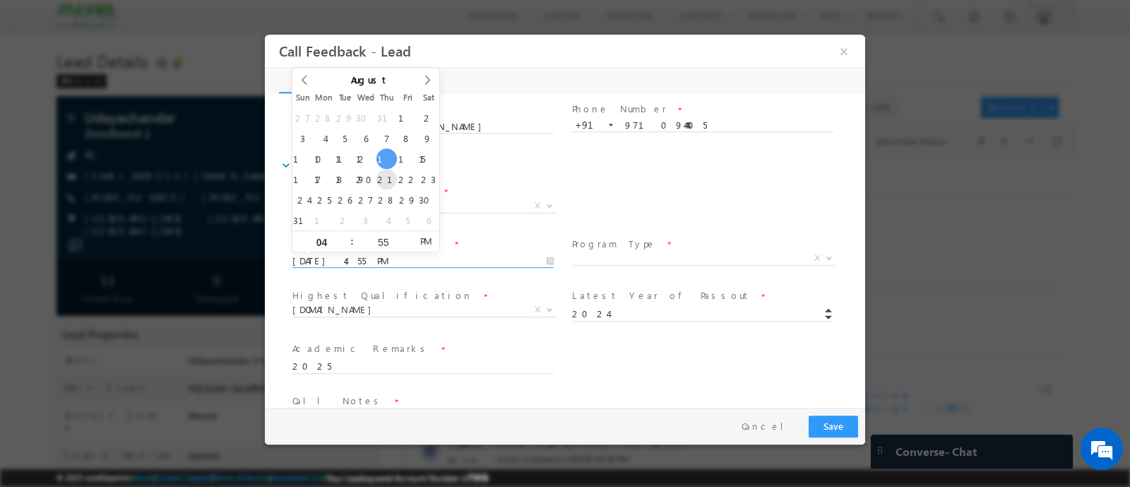
type input "[DATE] 4:55 PM"
click at [661, 256] on span "X" at bounding box center [703, 258] width 263 height 14
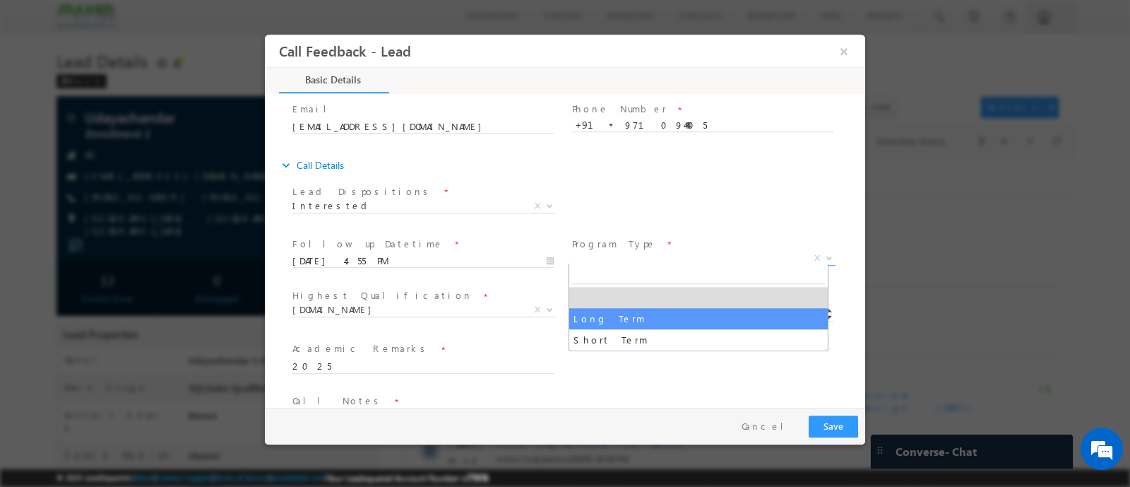
select select "Long Term"
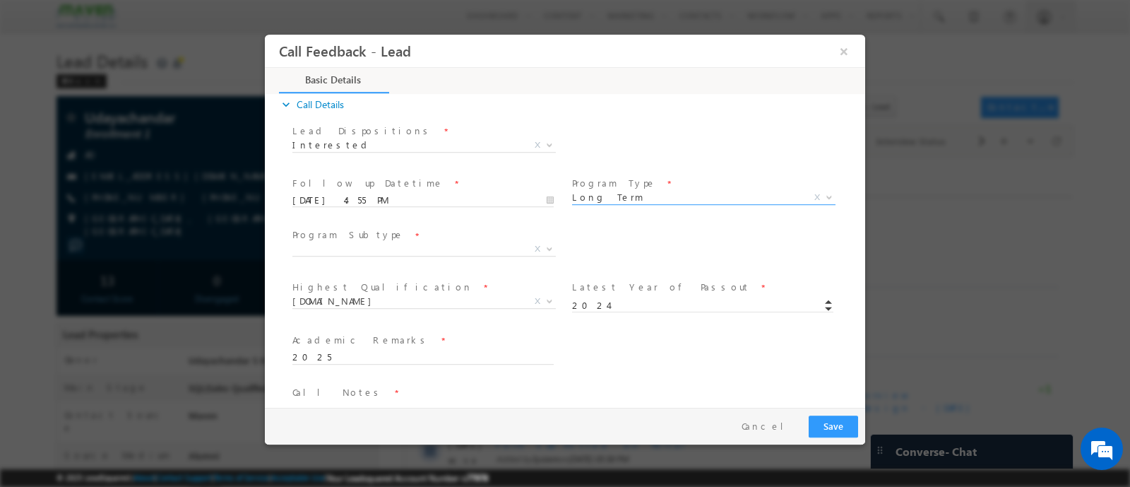
scroll to position [176, 0]
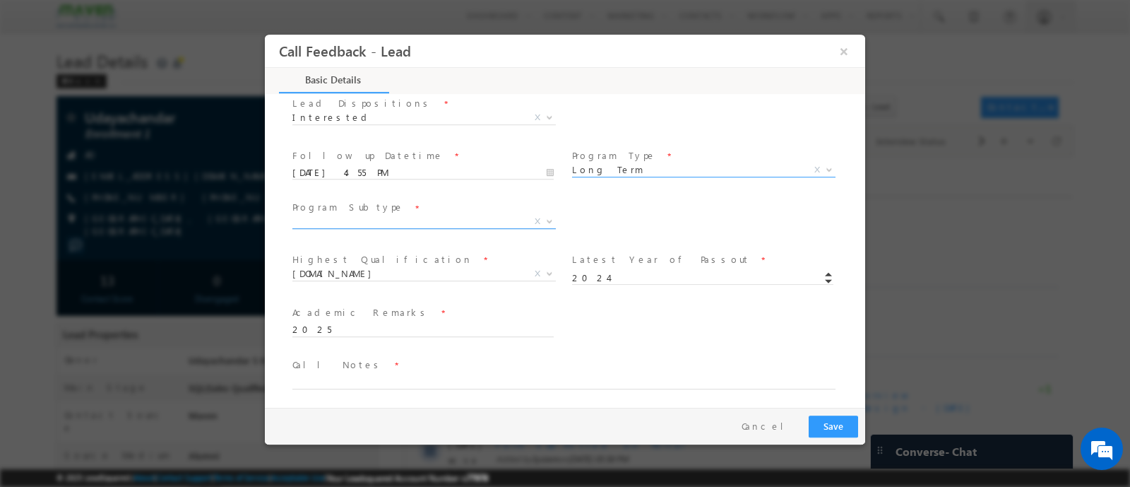
click at [483, 218] on span "X" at bounding box center [423, 221] width 263 height 14
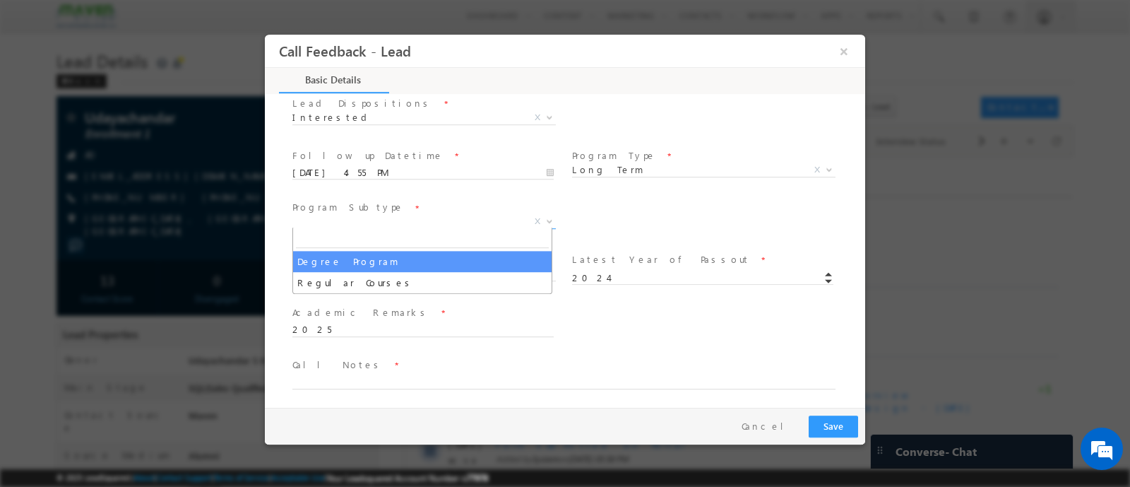
select select "Degree Program"
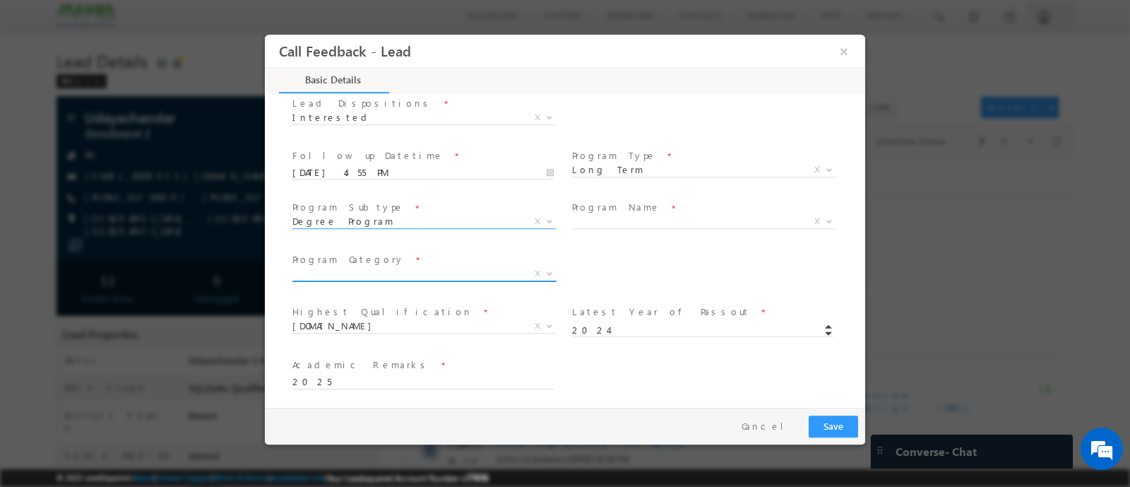
click at [459, 275] on span "X" at bounding box center [423, 273] width 263 height 14
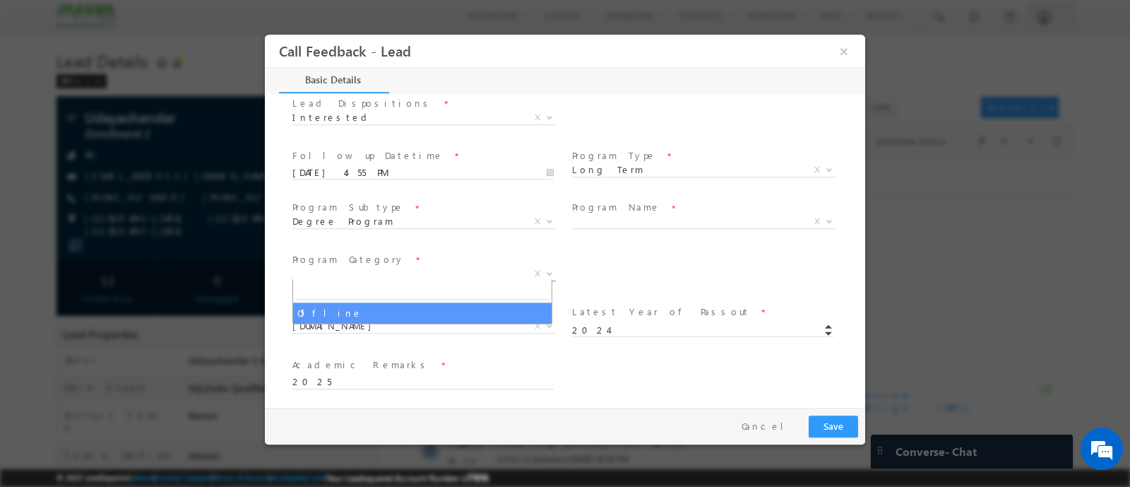
select select "Offline"
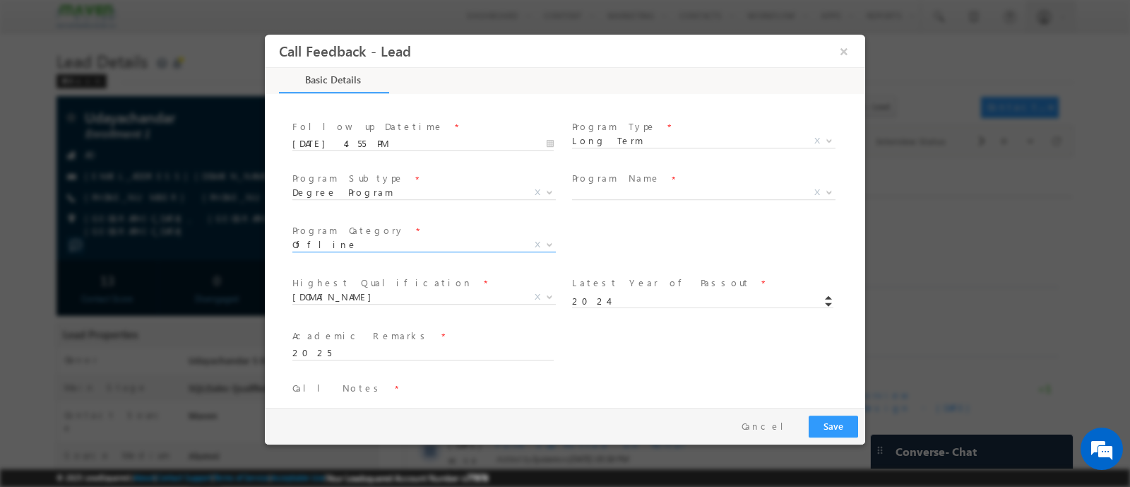
scroll to position [230, 0]
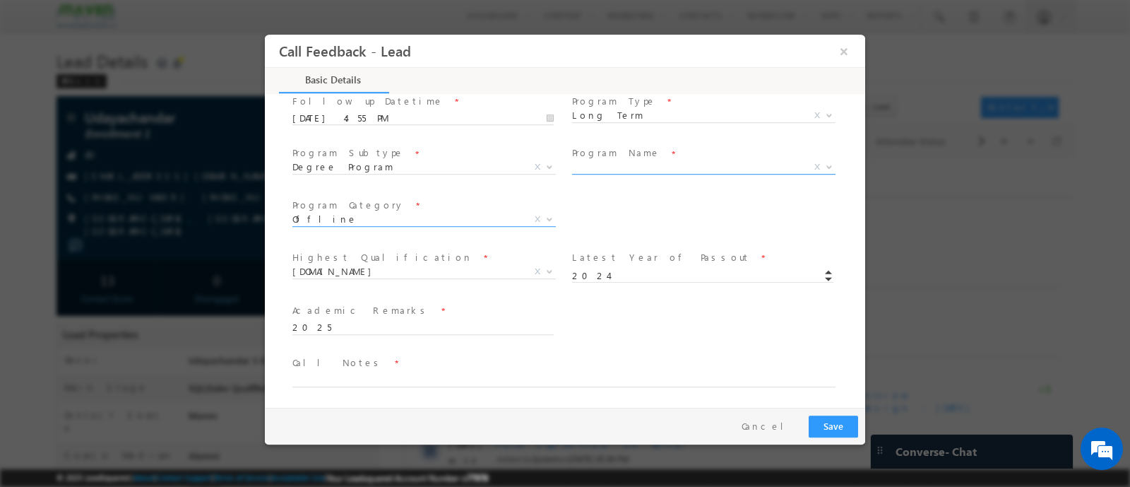
click at [652, 174] on span "X" at bounding box center [703, 169] width 263 height 14
click at [652, 163] on span "X" at bounding box center [703, 167] width 263 height 14
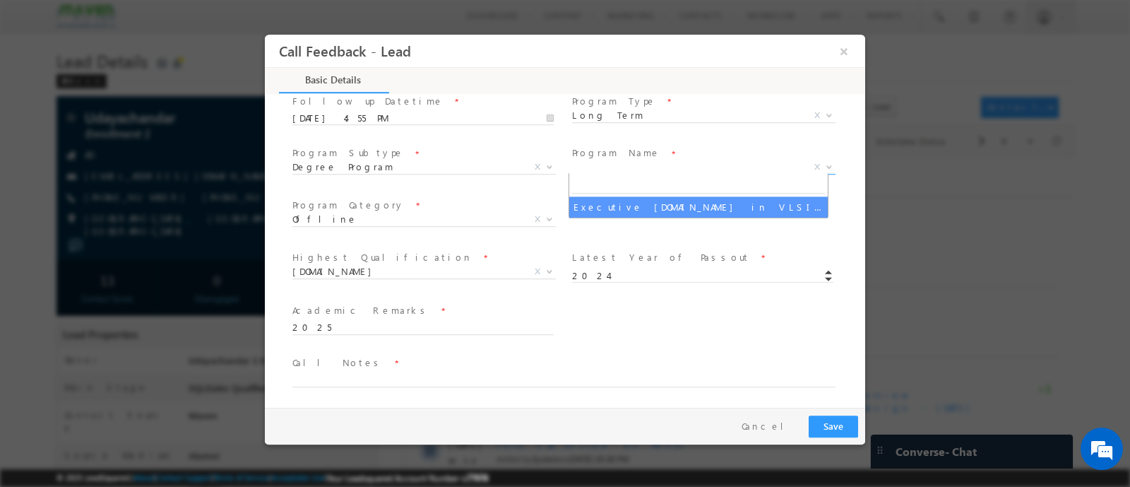
drag, startPoint x: 633, startPoint y: 207, endPoint x: 615, endPoint y: 216, distance: 19.9
select select "Executive [DOMAIN_NAME] in VLSI Design"
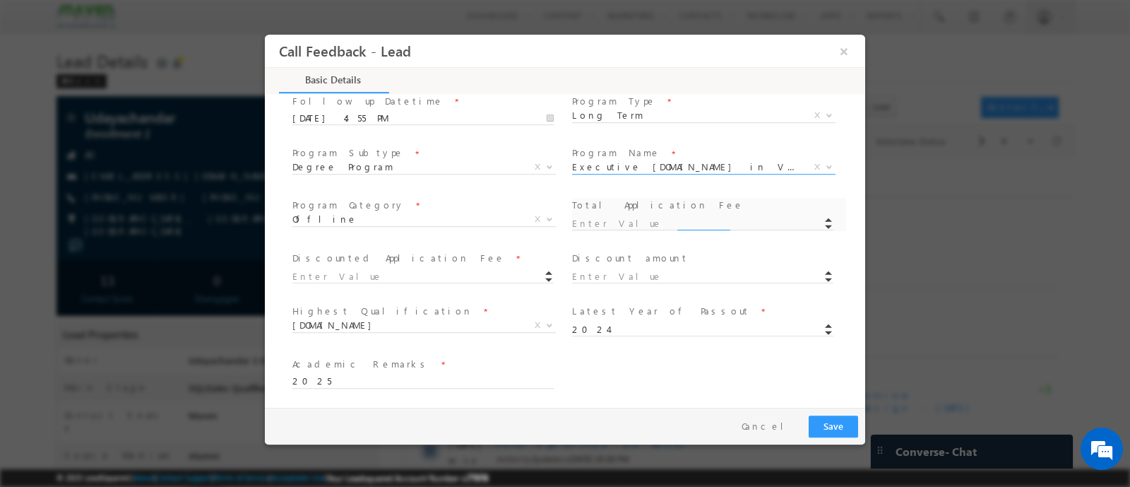
type input "1180"
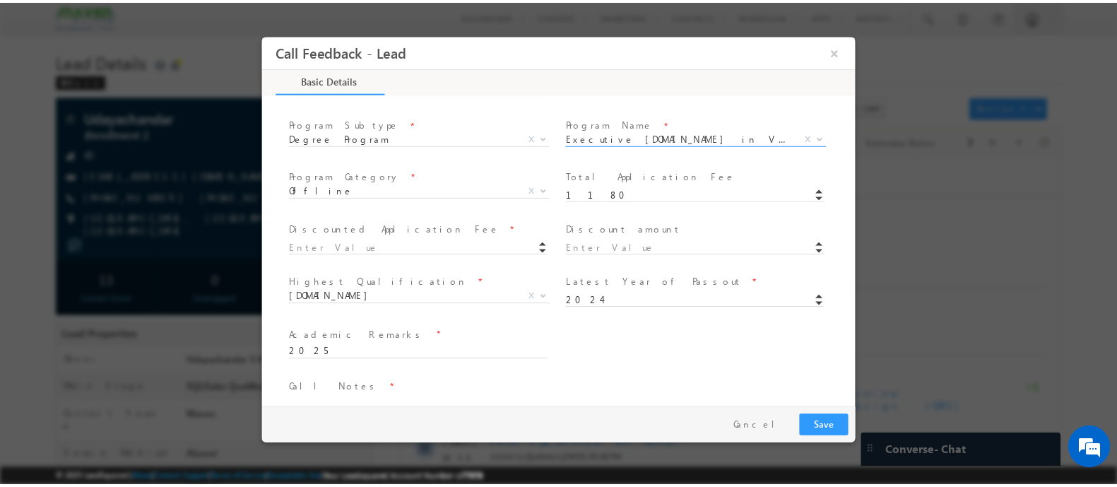
scroll to position [284, 0]
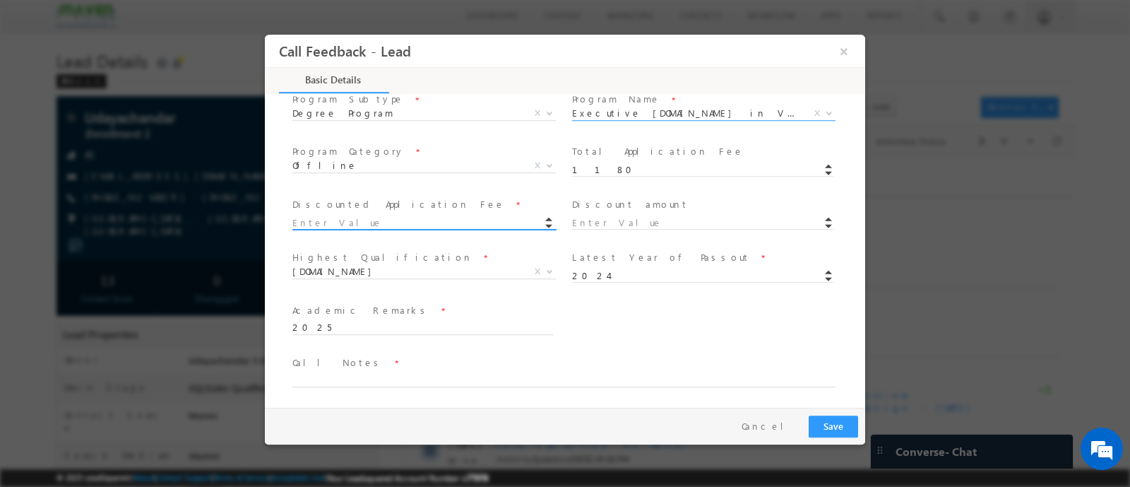
click at [413, 218] on input at bounding box center [422, 222] width 261 height 14
type input "1180.00"
type input "0"
click at [609, 223] on div "Discount amount * 0" at bounding box center [709, 212] width 274 height 33
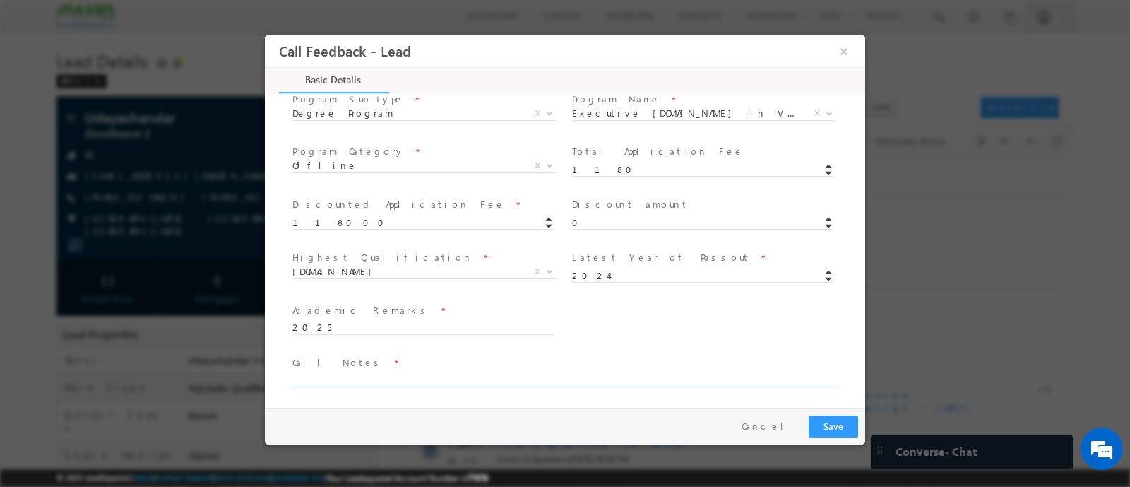
click at [403, 378] on textarea at bounding box center [563, 378] width 543 height 16
type textarea "d"
type textarea "test"
click at [839, 427] on button "Save" at bounding box center [833, 426] width 49 height 22
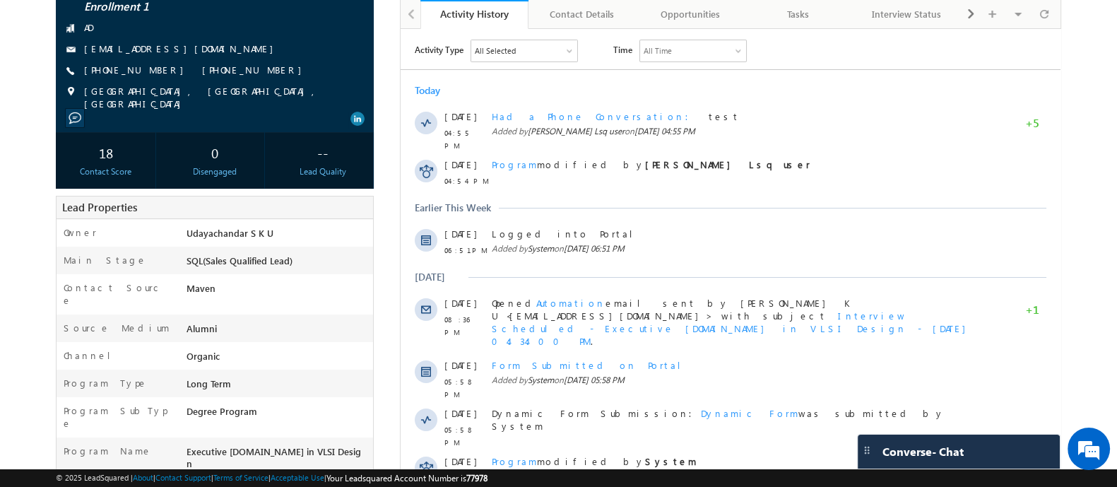
scroll to position [0, 0]
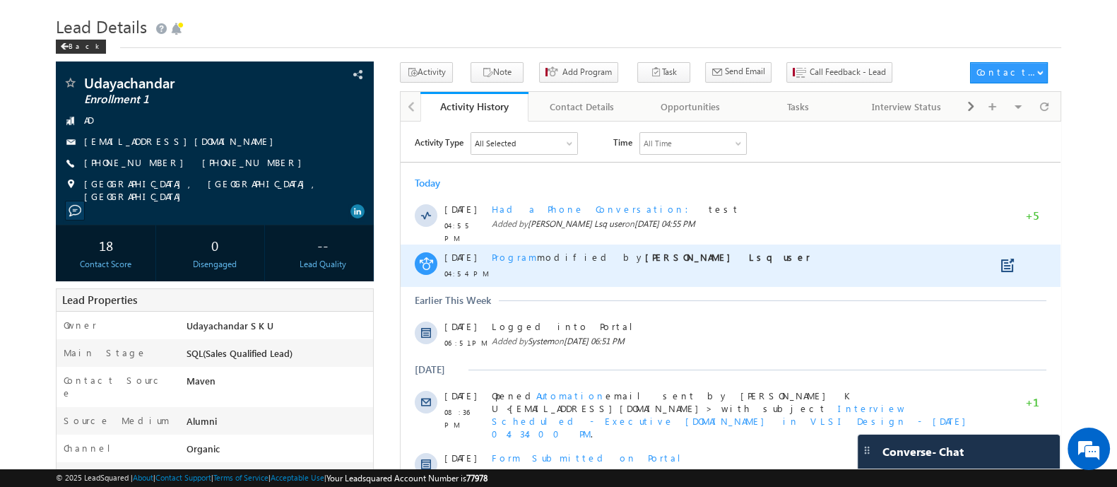
scroll to position [7, 0]
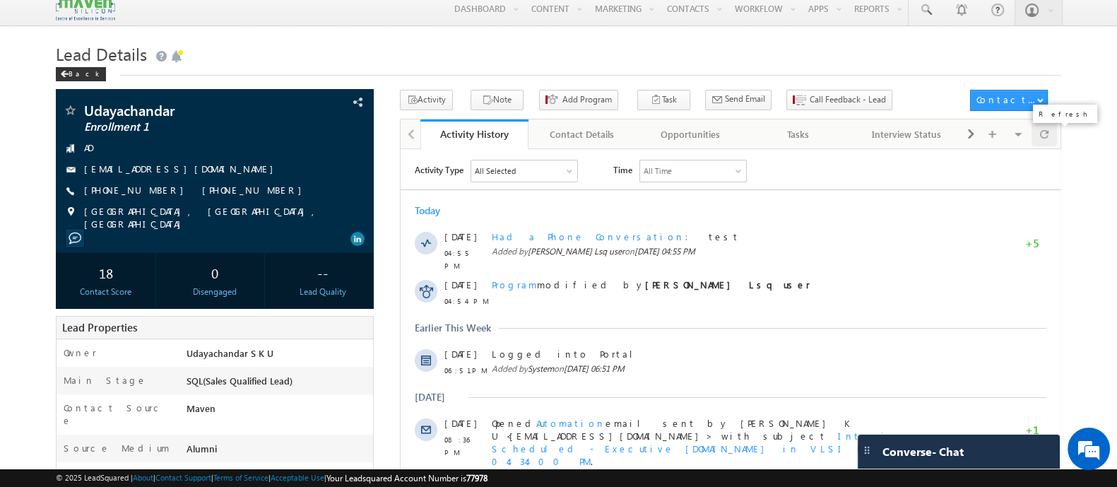
click at [1048, 134] on div at bounding box center [1044, 133] width 26 height 25
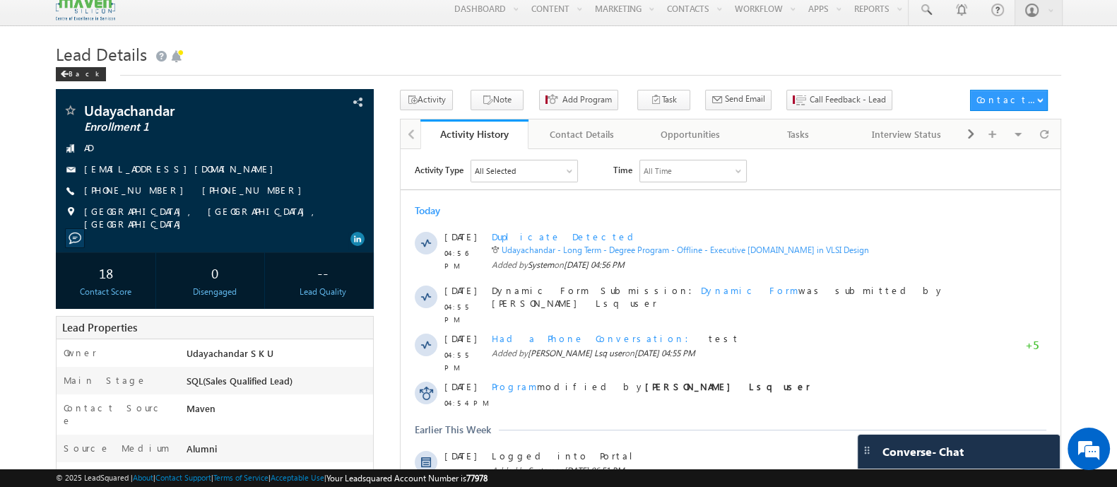
scroll to position [0, 0]
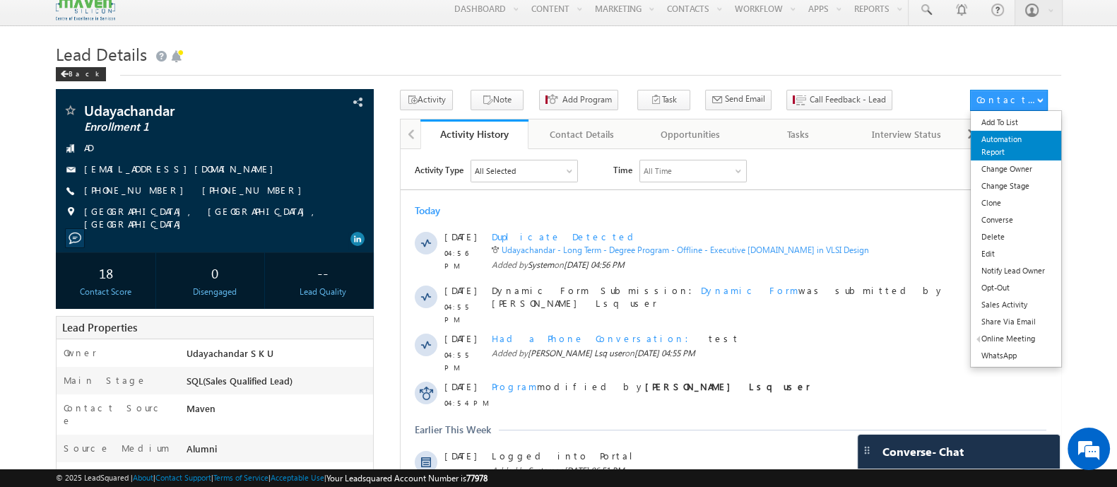
click at [1019, 140] on link "Automation Report" at bounding box center [1016, 146] width 90 height 30
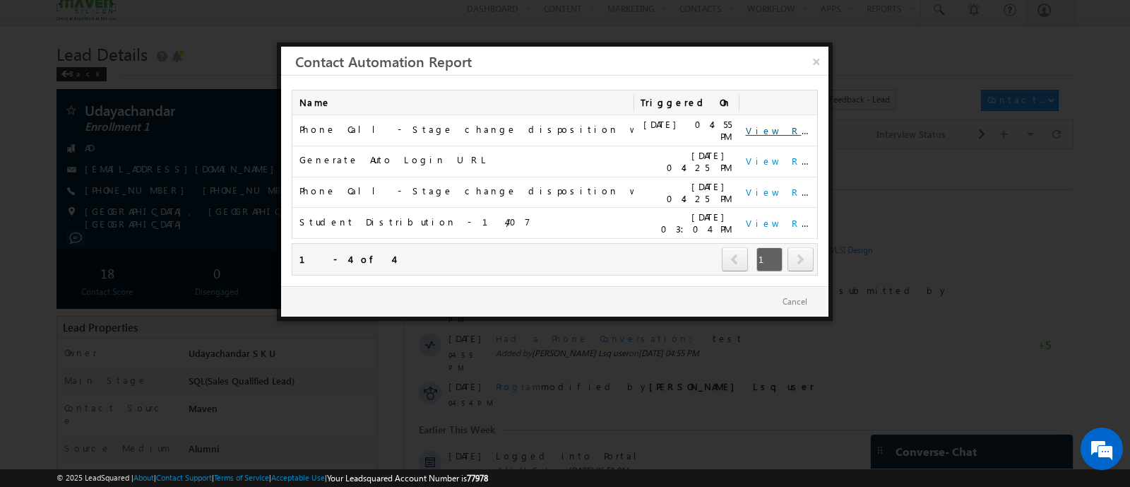
click at [778, 129] on link "View Report" at bounding box center [790, 130] width 88 height 12
click at [809, 61] on link "×" at bounding box center [816, 59] width 25 height 25
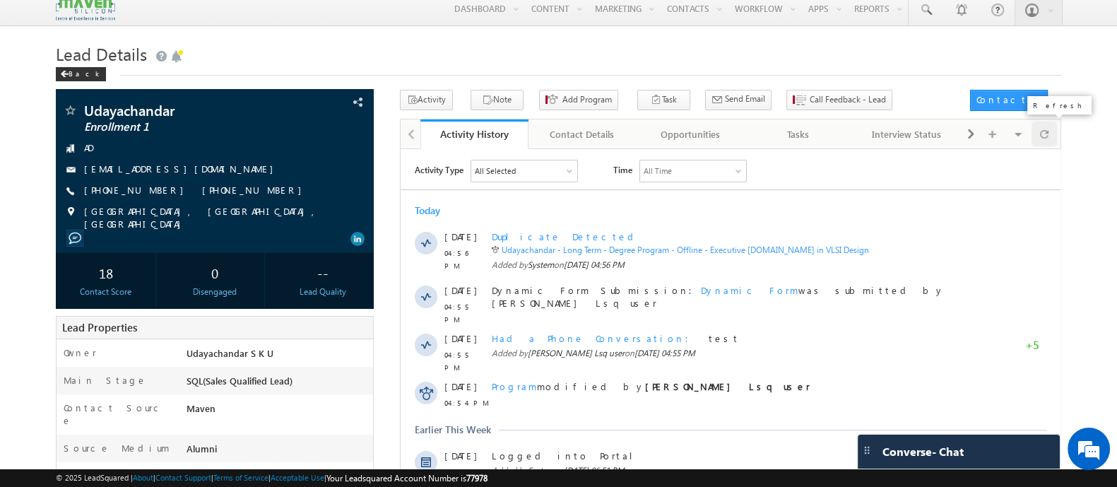
click at [1040, 132] on span at bounding box center [1044, 133] width 8 height 25
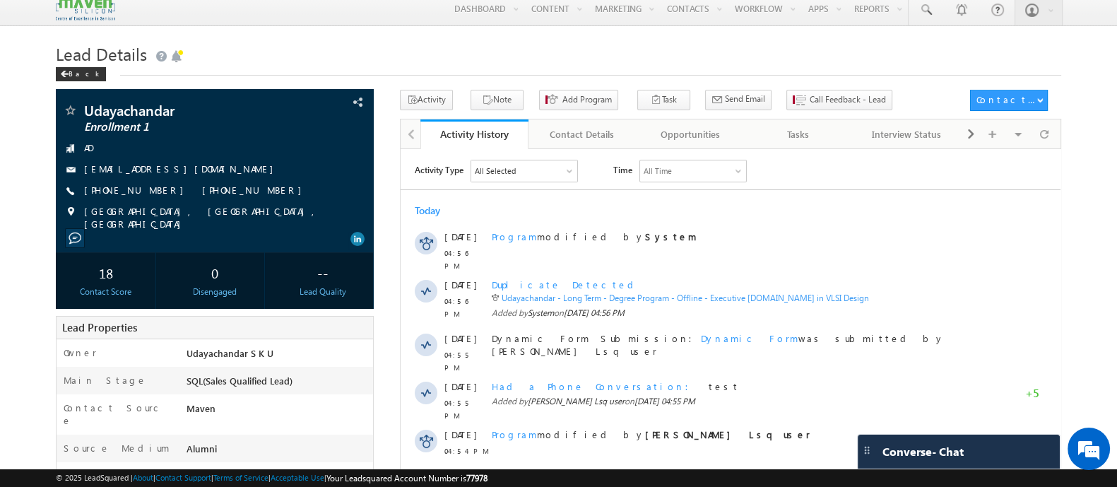
click at [1047, 170] on div "Activity Type All Selected Select All Sales Activities 1 Sales Activity Opportu…" at bounding box center [730, 482] width 660 height 646
click at [1042, 132] on span at bounding box center [1044, 133] width 8 height 25
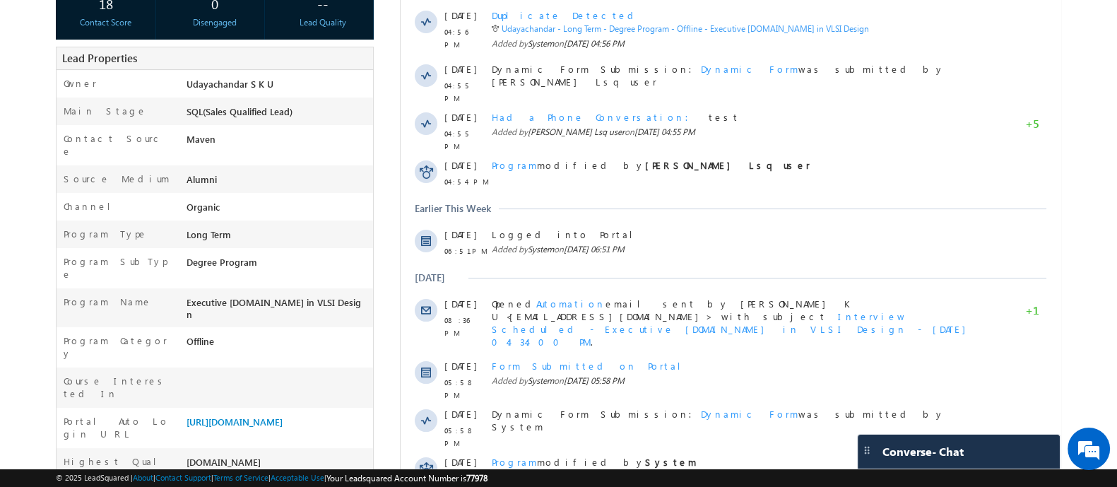
scroll to position [352, 0]
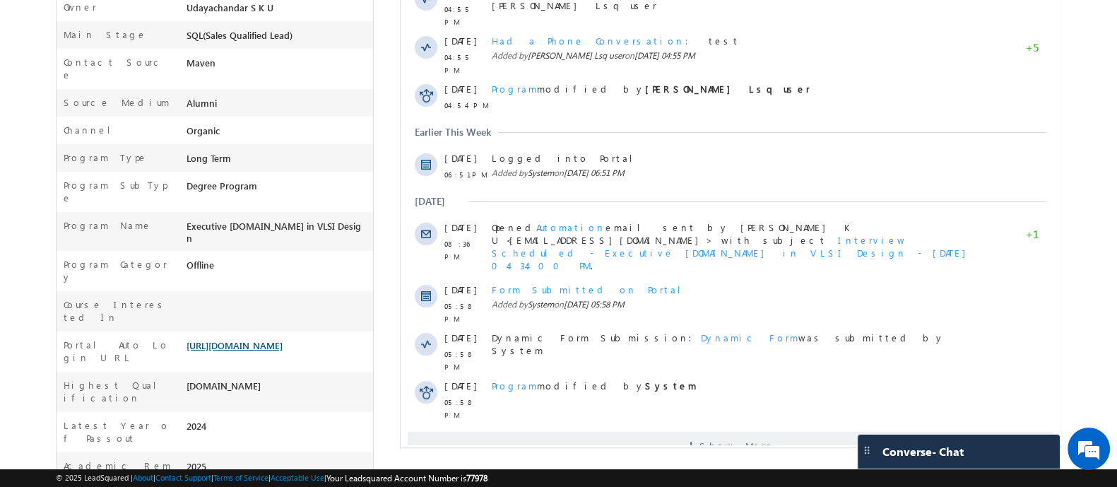
click at [246, 339] on link "[URL][DOMAIN_NAME]" at bounding box center [234, 345] width 96 height 12
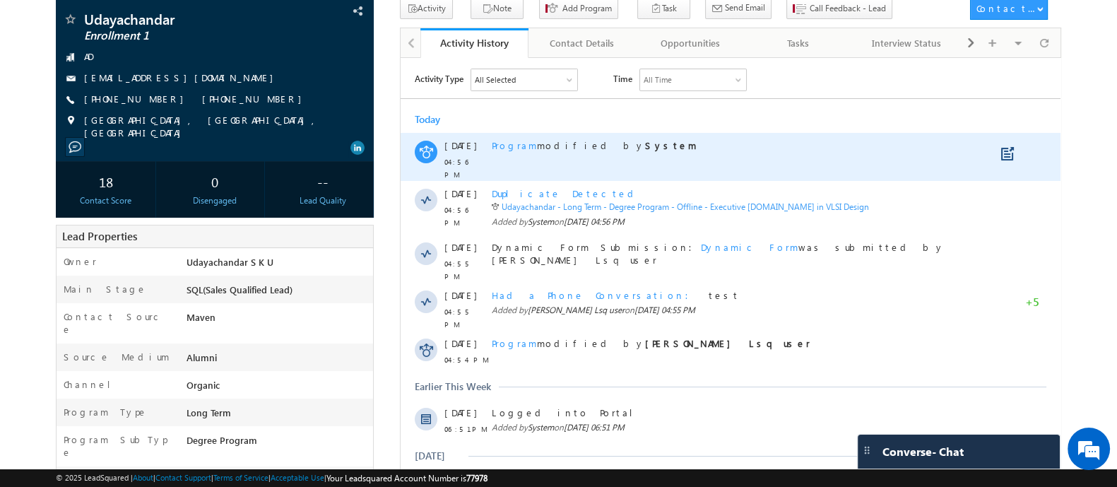
scroll to position [0, 0]
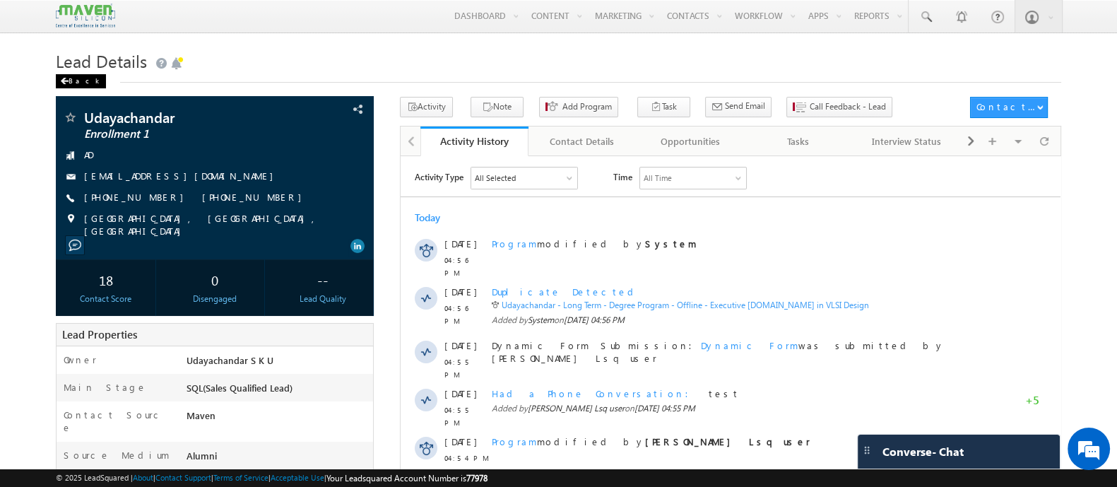
click at [73, 79] on div "Back" at bounding box center [81, 81] width 50 height 14
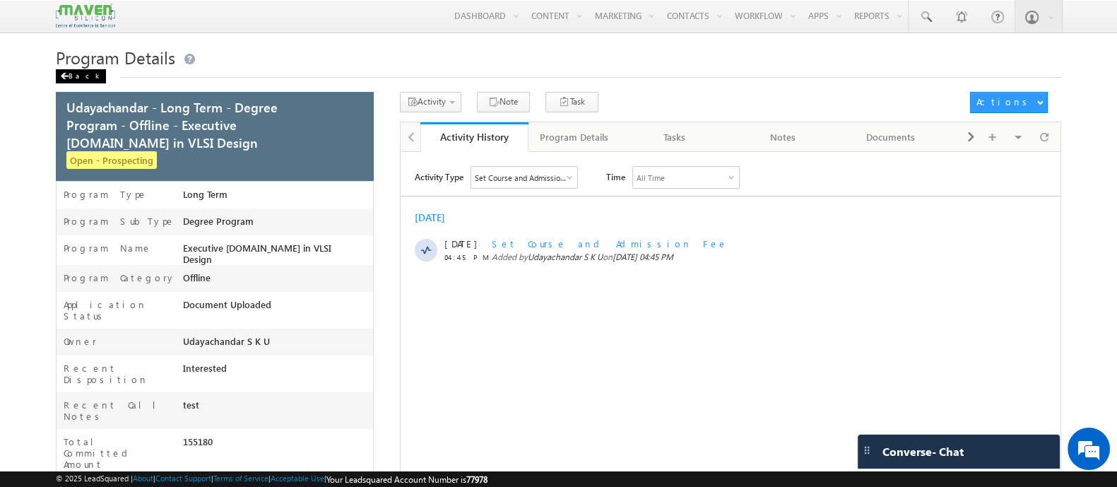
click at [64, 76] on span at bounding box center [64, 76] width 8 height 7
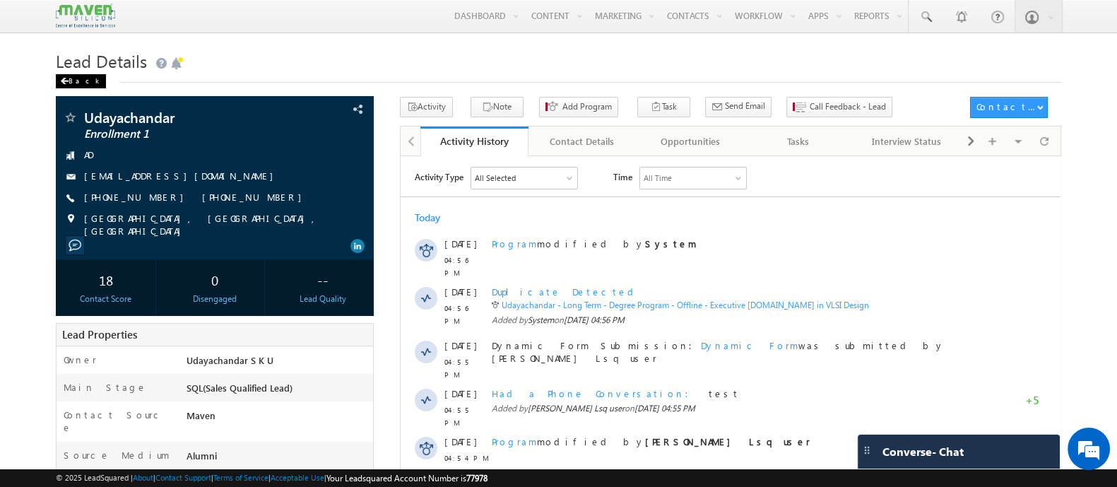
click at [76, 84] on div "Back" at bounding box center [81, 81] width 50 height 14
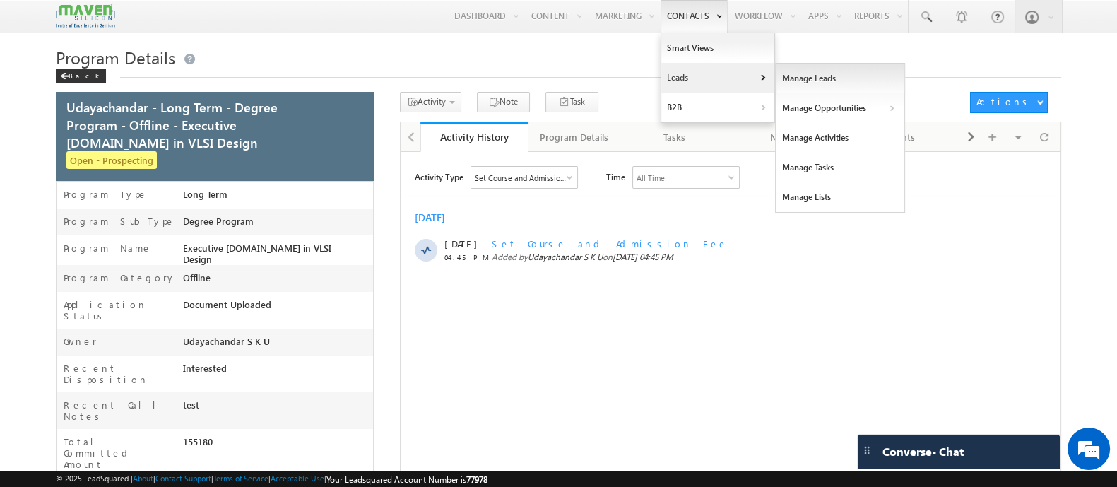
click at [814, 83] on link "Manage Leads" at bounding box center [840, 79] width 129 height 30
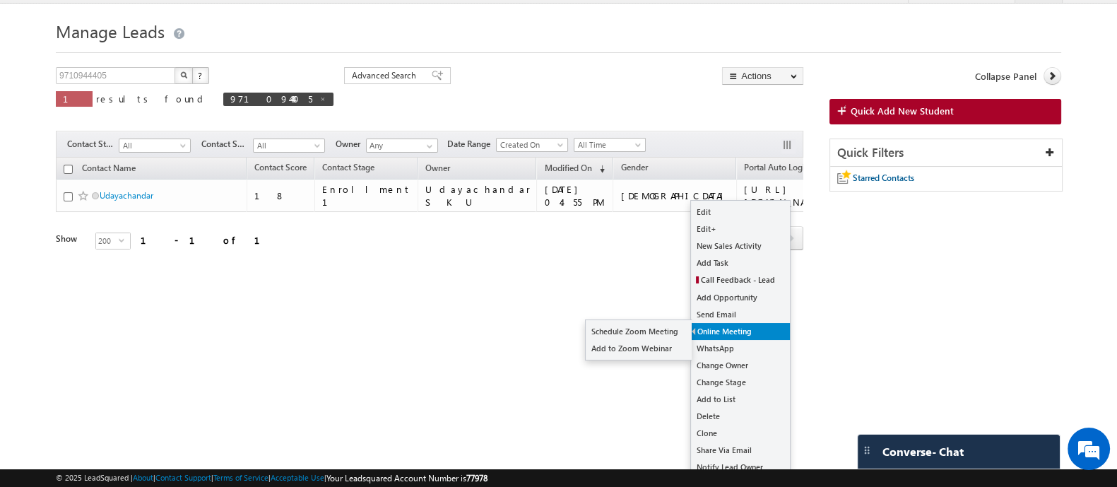
scroll to position [37, 0]
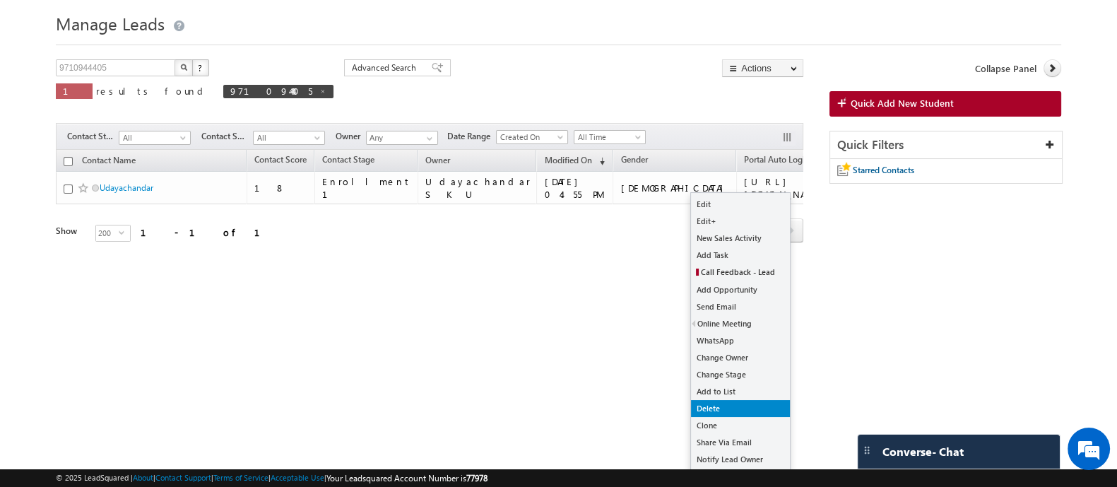
click at [719, 404] on link "Delete" at bounding box center [740, 408] width 99 height 17
checkbox input "true"
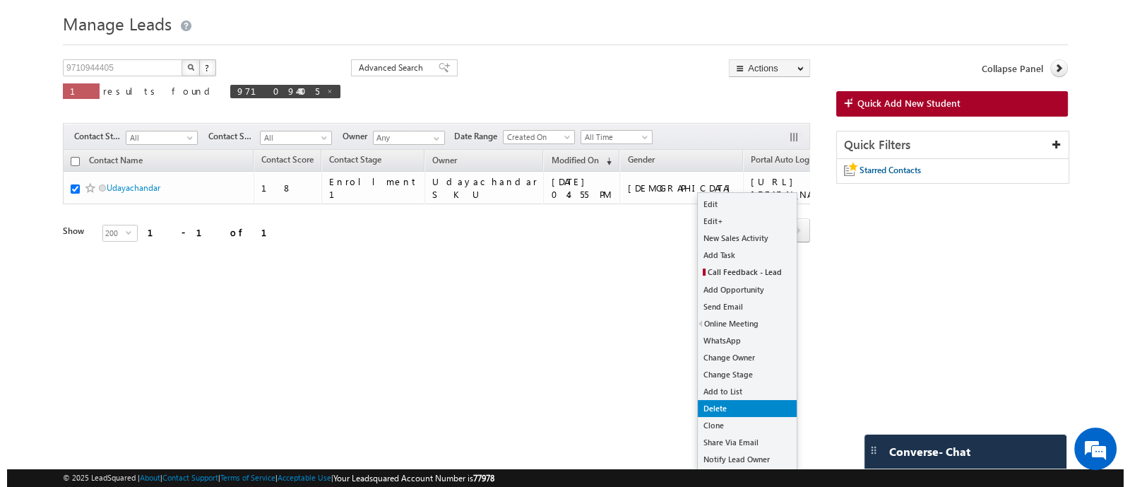
scroll to position [0, 0]
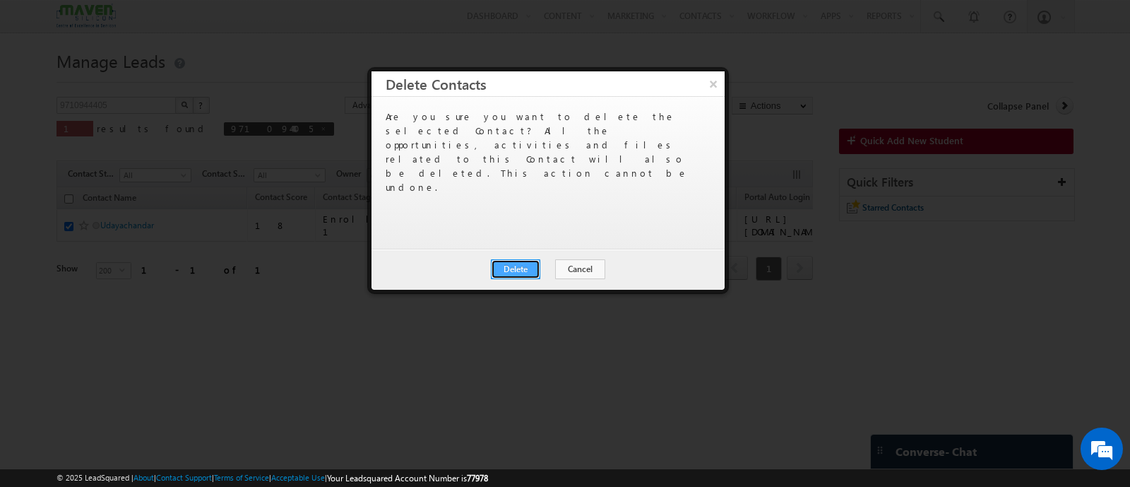
click at [529, 268] on button "Delete" at bounding box center [515, 269] width 49 height 20
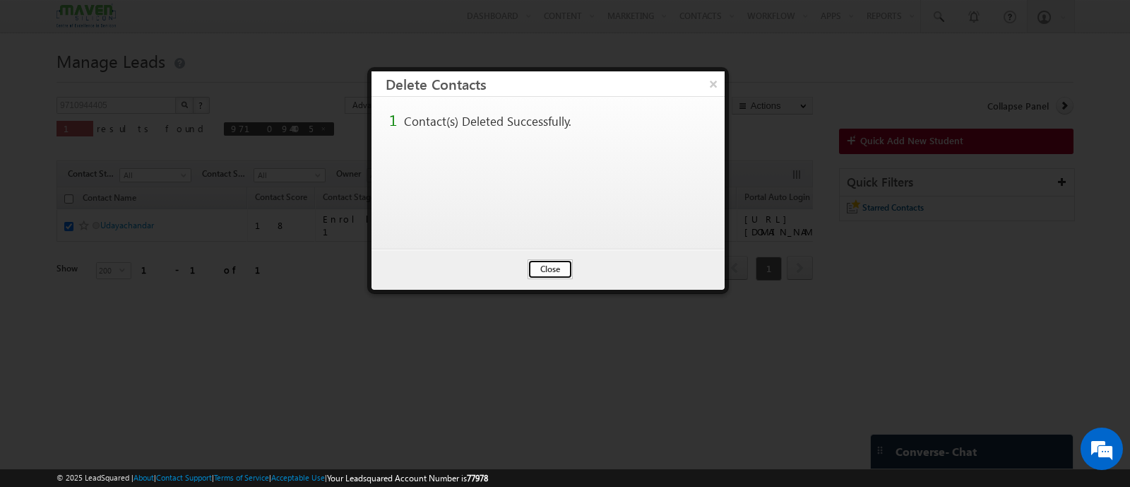
click at [539, 261] on button "Close" at bounding box center [550, 269] width 45 height 20
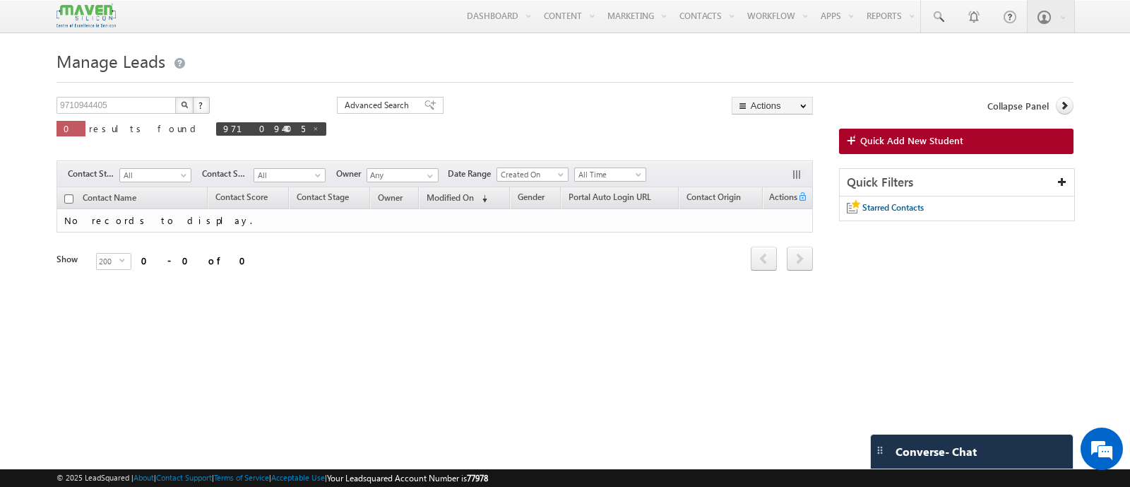
click at [312, 133] on link at bounding box center [315, 128] width 7 height 12
type input "Search Contacts"
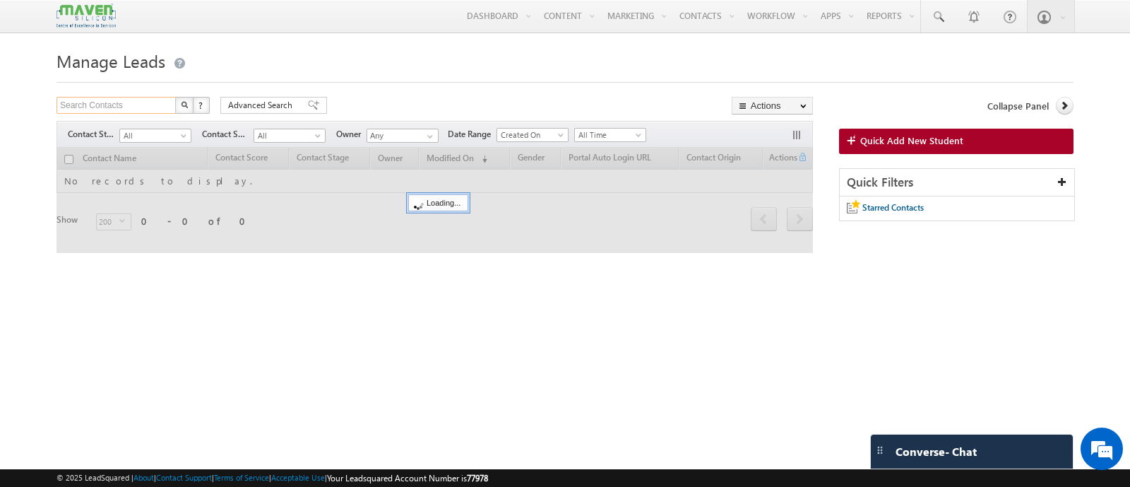
click at [75, 107] on input "Search Contacts" at bounding box center [117, 105] width 121 height 17
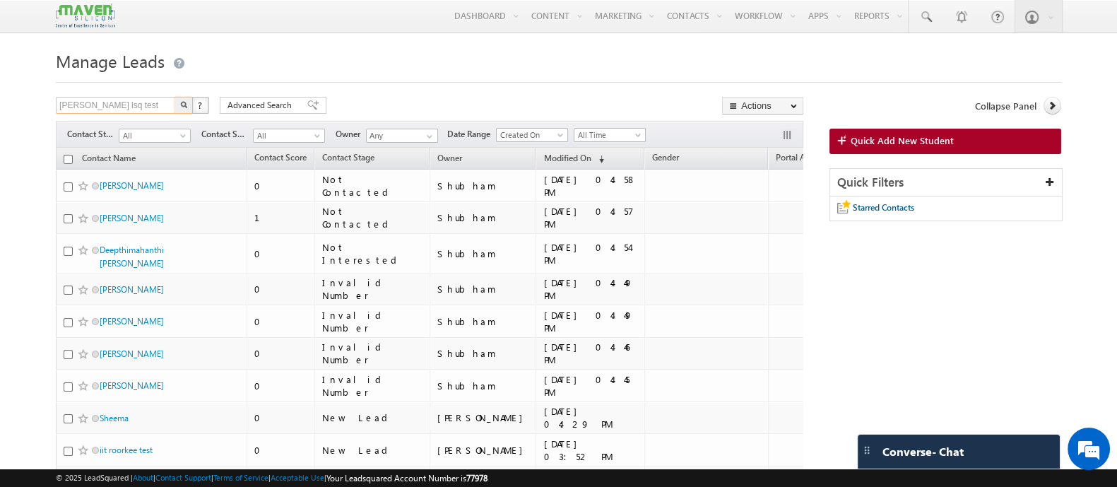
type input "[PERSON_NAME] lsq test"
click at [174, 97] on button "button" at bounding box center [183, 105] width 18 height 17
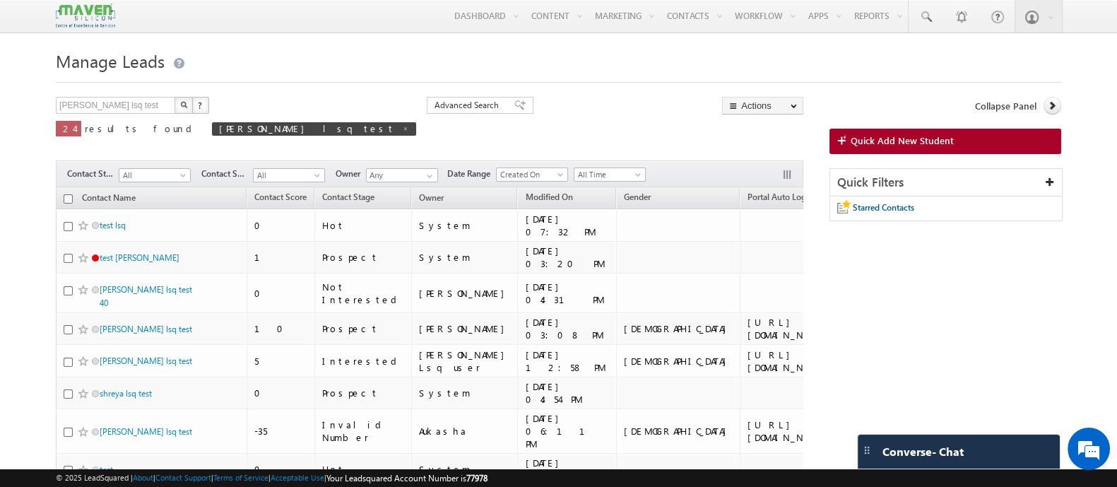
click at [182, 107] on img "button" at bounding box center [183, 104] width 7 height 7
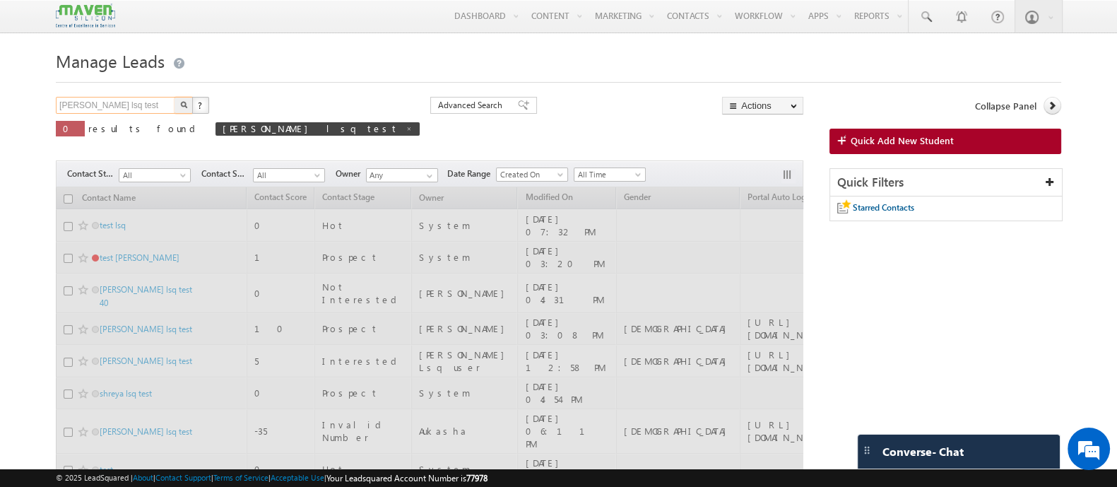
drag, startPoint x: 126, startPoint y: 107, endPoint x: 45, endPoint y: 110, distance: 81.3
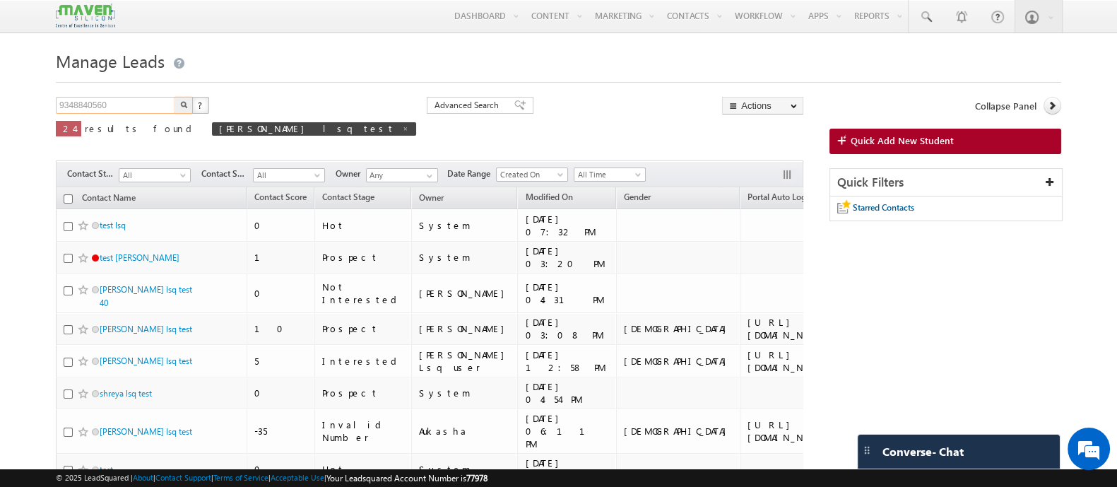
type input "9348840560"
click at [174, 97] on button "button" at bounding box center [183, 105] width 18 height 17
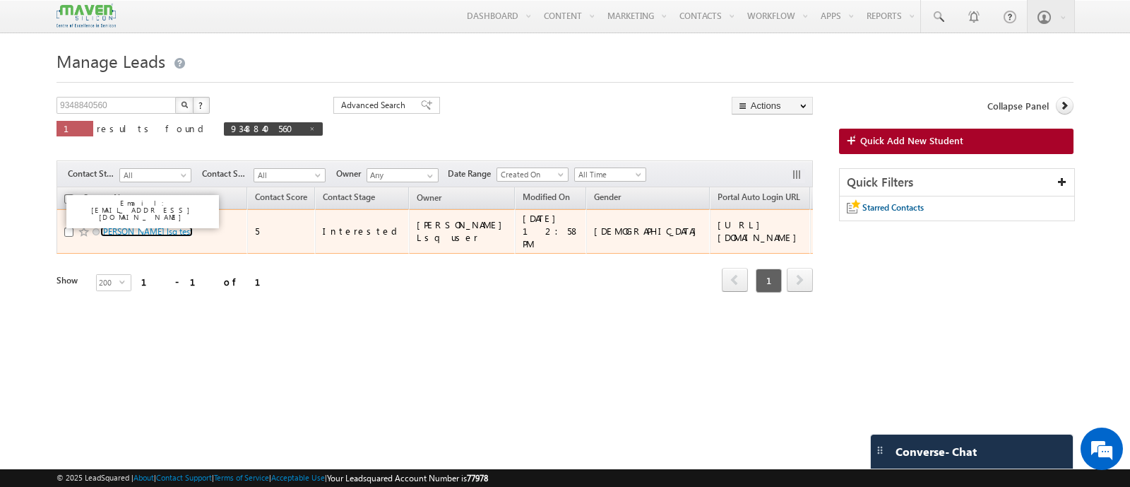
drag, startPoint x: 135, startPoint y: 224, endPoint x: 136, endPoint y: 211, distance: 12.7
click at [135, 226] on link "[PERSON_NAME] lsq test" at bounding box center [146, 231] width 93 height 11
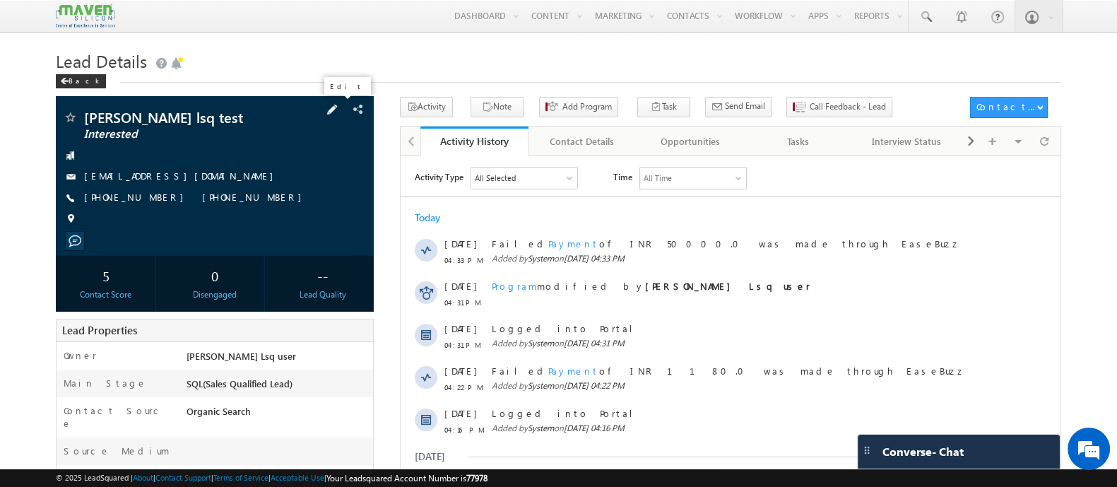
click at [334, 105] on span at bounding box center [332, 110] width 16 height 16
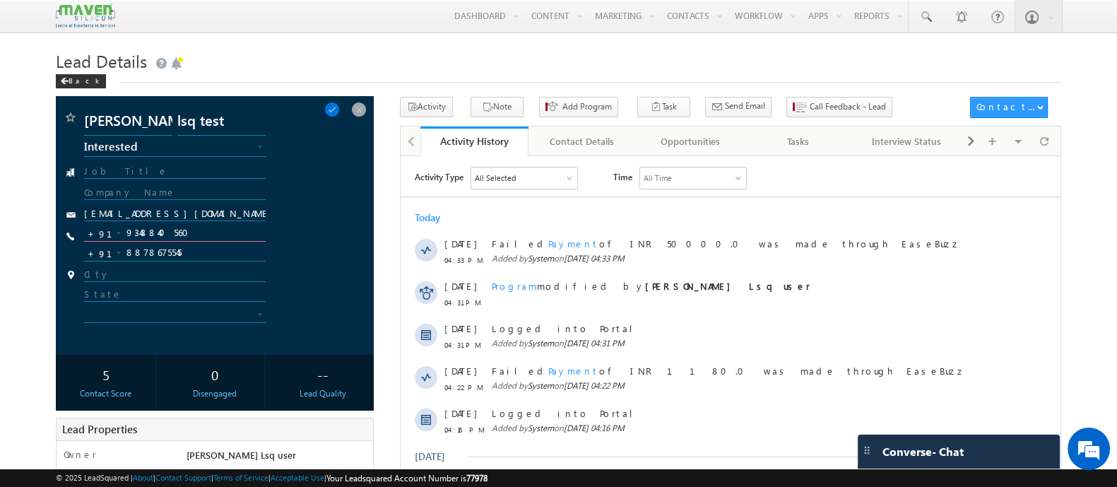
drag, startPoint x: 186, startPoint y: 235, endPoint x: 121, endPoint y: 232, distance: 65.0
click at [121, 232] on input "9348840560" at bounding box center [175, 233] width 182 height 17
paste input "https://admission.maven-silicon.com"
type input "https://admission.maven-silicon.com"
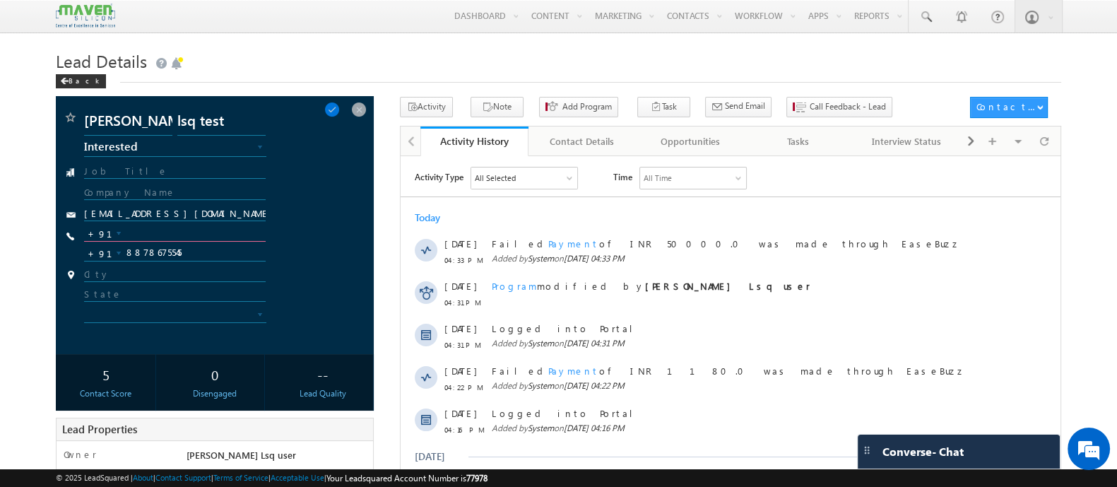
scroll to position [0, 0]
drag, startPoint x: 266, startPoint y: 232, endPoint x: 129, endPoint y: 234, distance: 137.1
click at [129, 234] on div "+91" at bounding box center [213, 237] width 258 height 24
click at [199, 244] on div "+91" at bounding box center [175, 237] width 182 height 24
click at [148, 236] on input "text" at bounding box center [175, 233] width 182 height 17
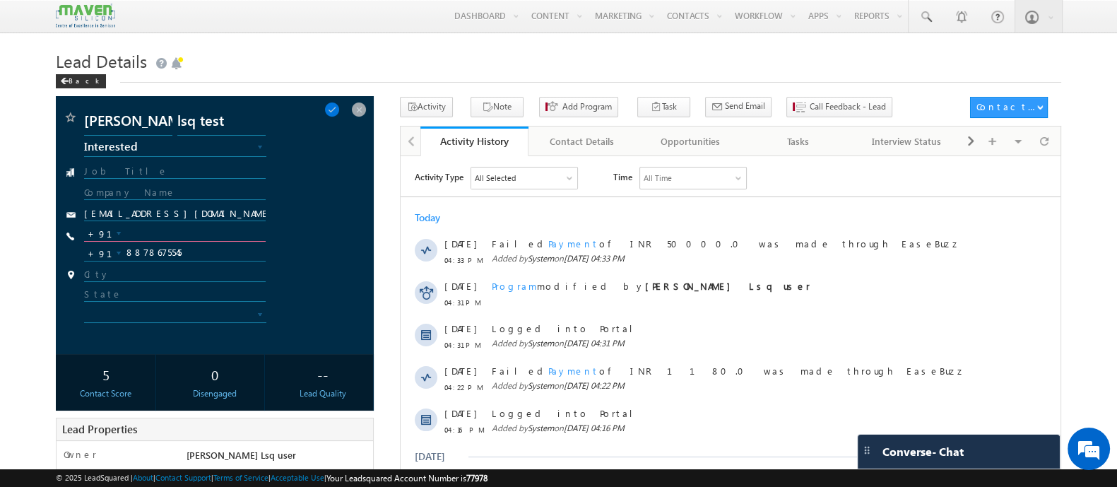
paste input "97109 44405"
click at [157, 235] on input "97109 44405" at bounding box center [175, 233] width 182 height 17
click at [153, 230] on input "97109 44405" at bounding box center [175, 233] width 182 height 17
type input "9710944405"
click at [340, 114] on span at bounding box center [332, 110] width 16 height 16
